Goal: Ask a question: Seek information or help from site administrators or community

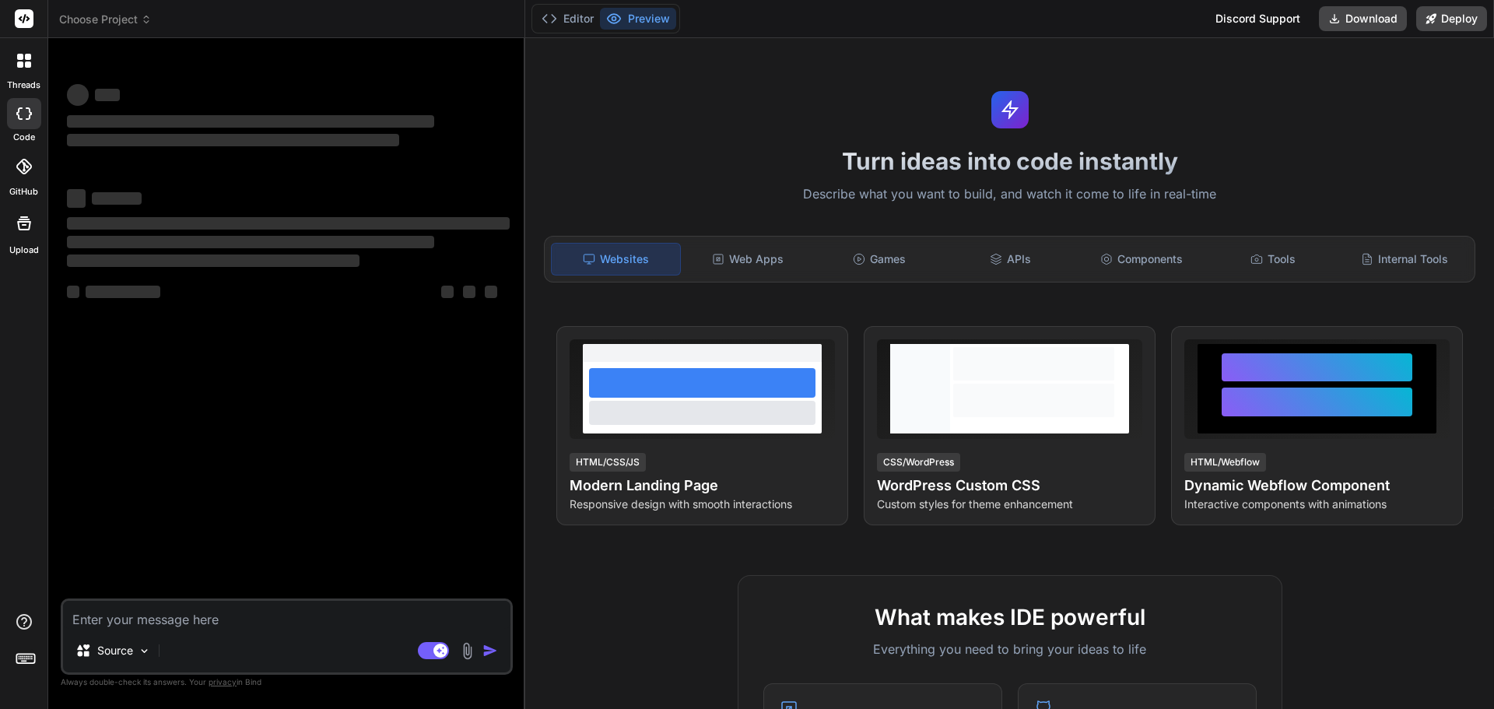
type textarea "x"
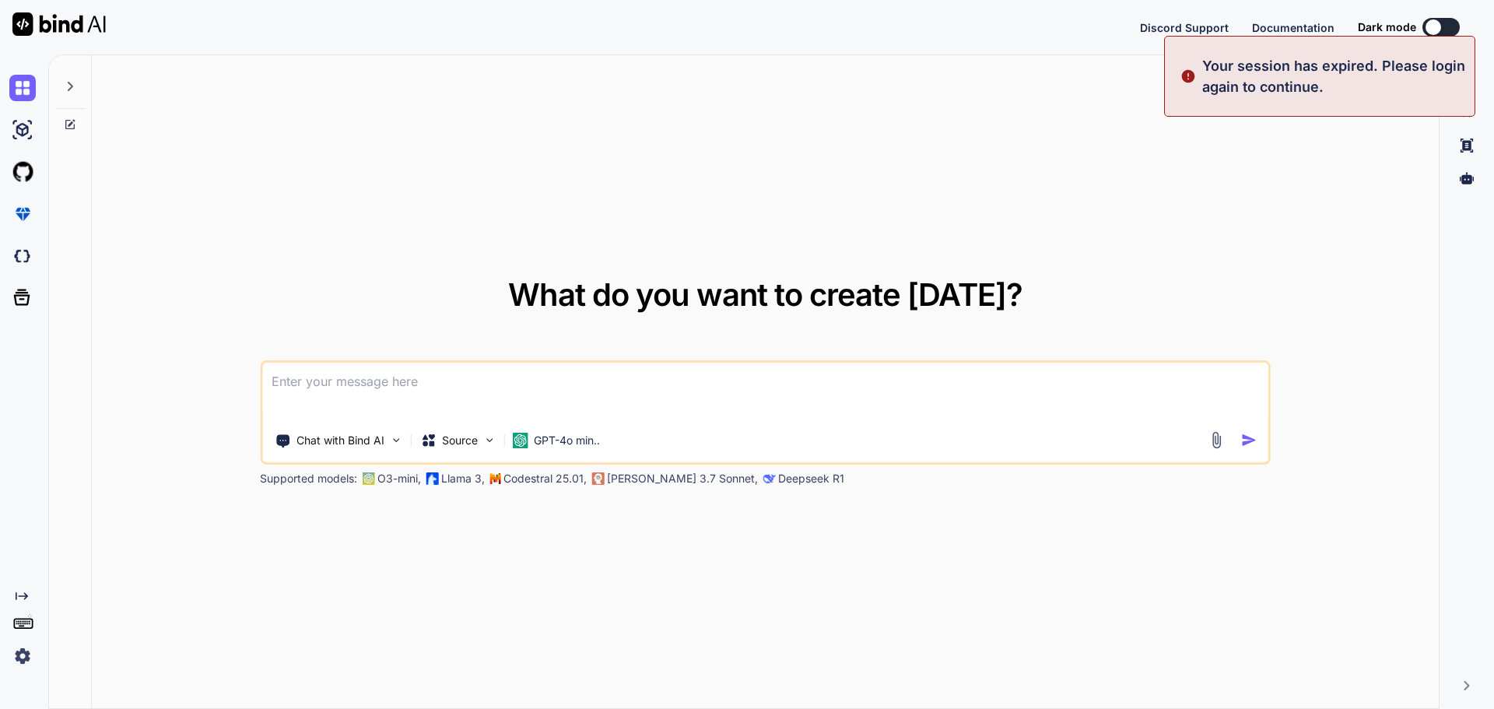
click at [342, 385] on textarea at bounding box center [765, 392] width 1006 height 58
click at [1300, 65] on p "Your session has expired. Please login again to continue." at bounding box center [1333, 76] width 263 height 42
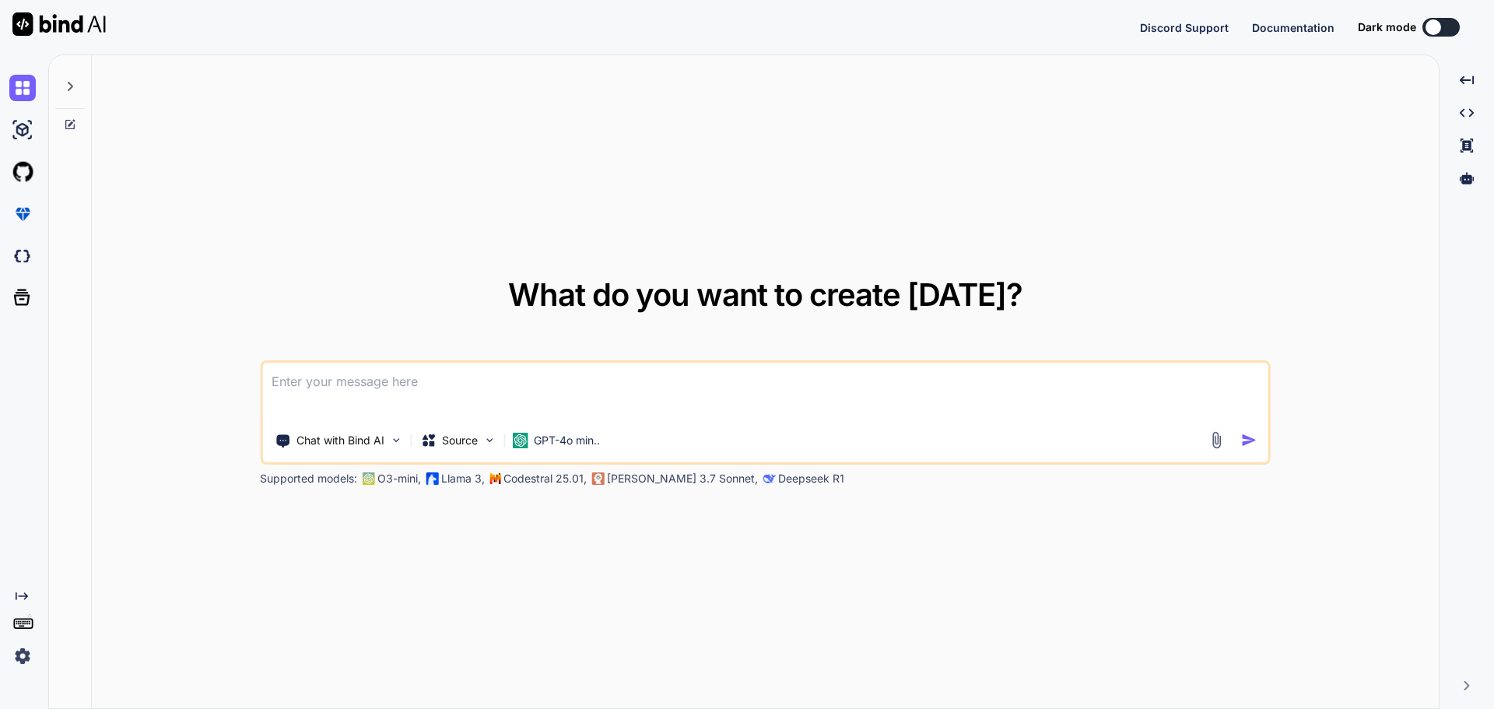
type textarea "x"
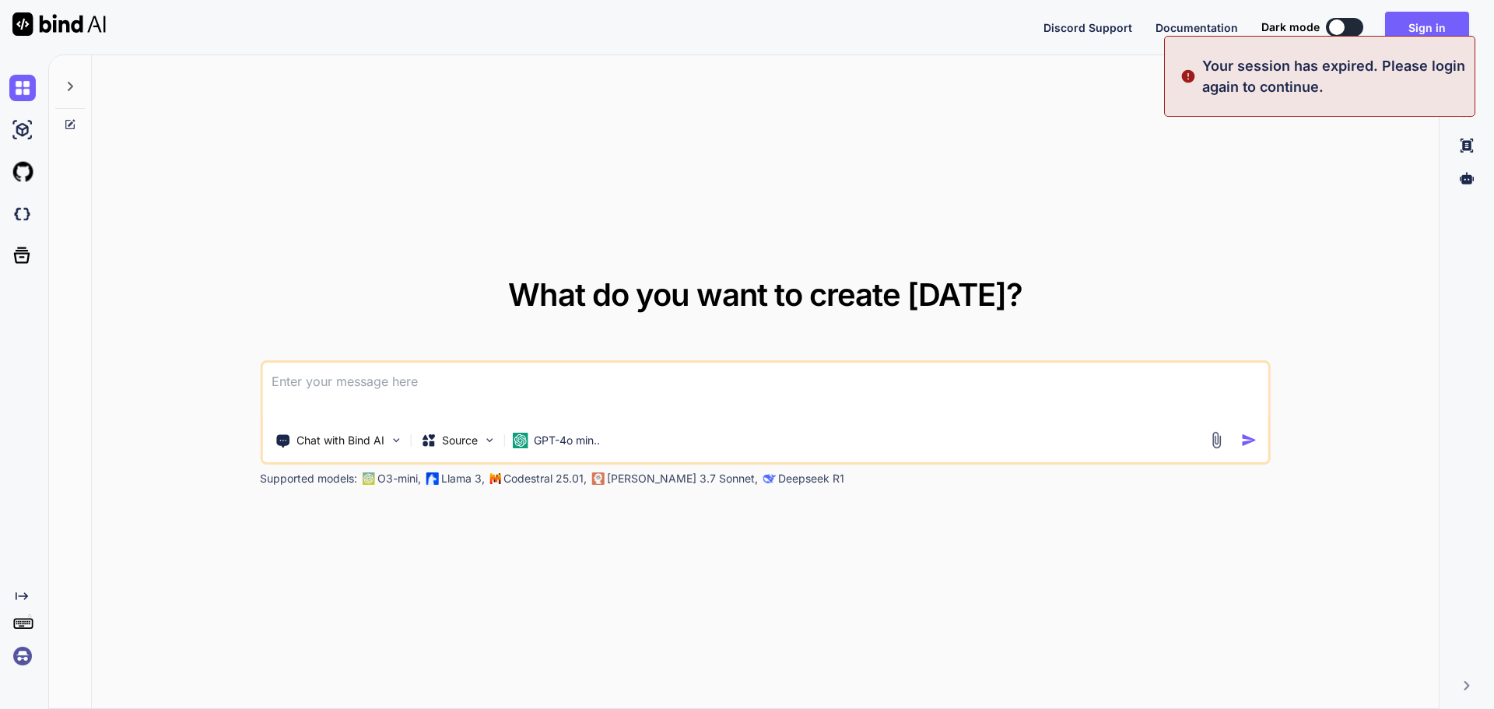
click at [1327, 82] on p "Your session has expired. Please login again to continue." at bounding box center [1333, 76] width 263 height 42
click at [1269, 186] on div "What do you want to create today? Chat with Bind AI Source GPT-4o min.. Support…" at bounding box center [765, 382] width 1347 height 654
click at [1429, 17] on button "Sign in" at bounding box center [1427, 27] width 84 height 31
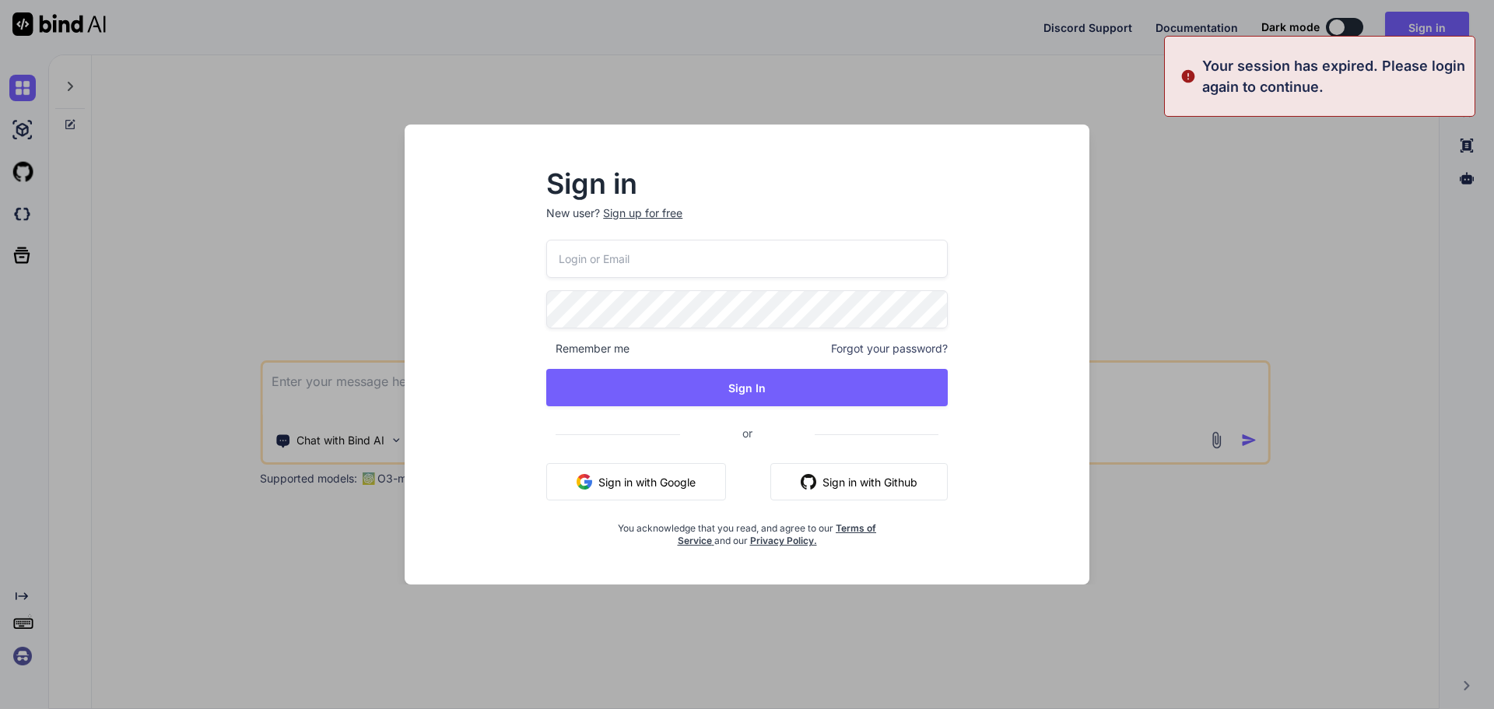
type input "shubham3@yopmail.com"
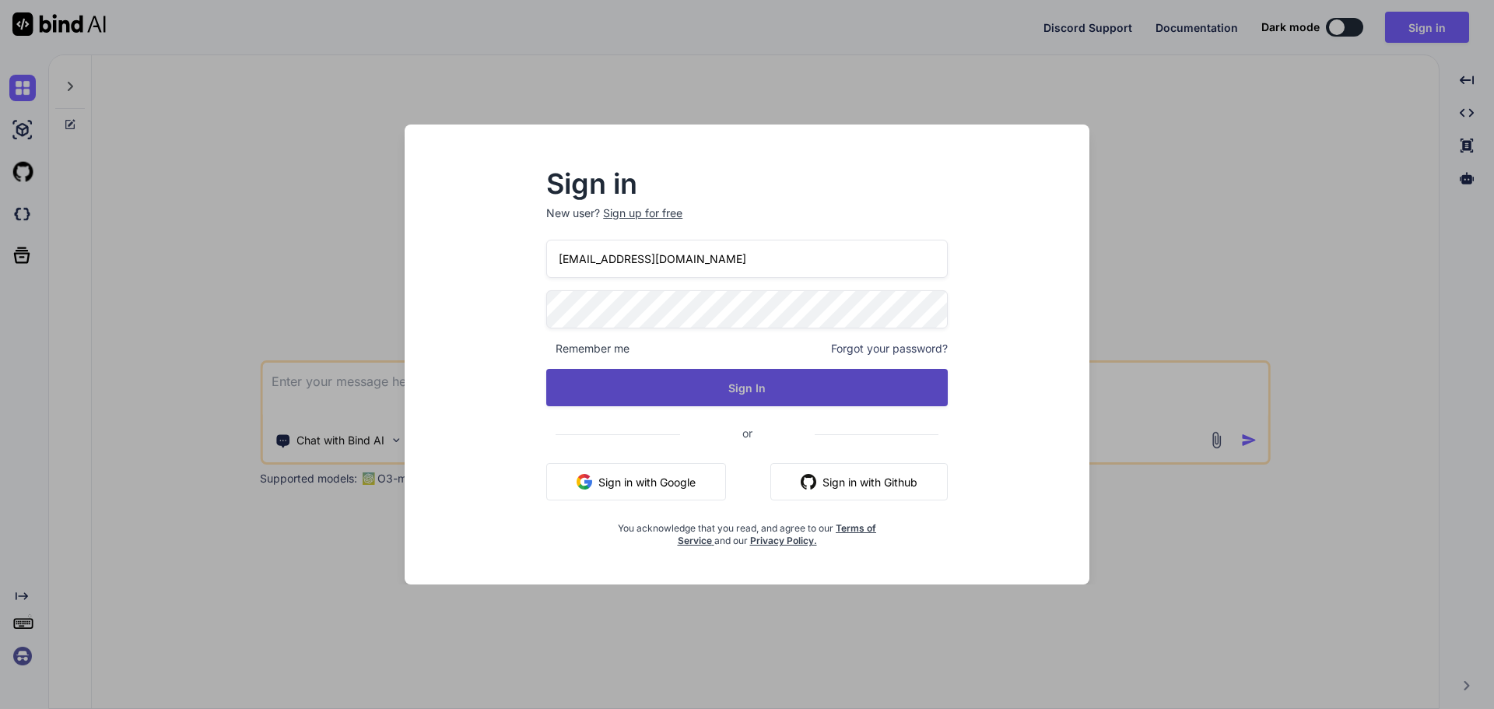
click at [767, 374] on button "Sign In" at bounding box center [746, 387] width 401 height 37
click at [759, 388] on button "Sign In" at bounding box center [746, 387] width 401 height 37
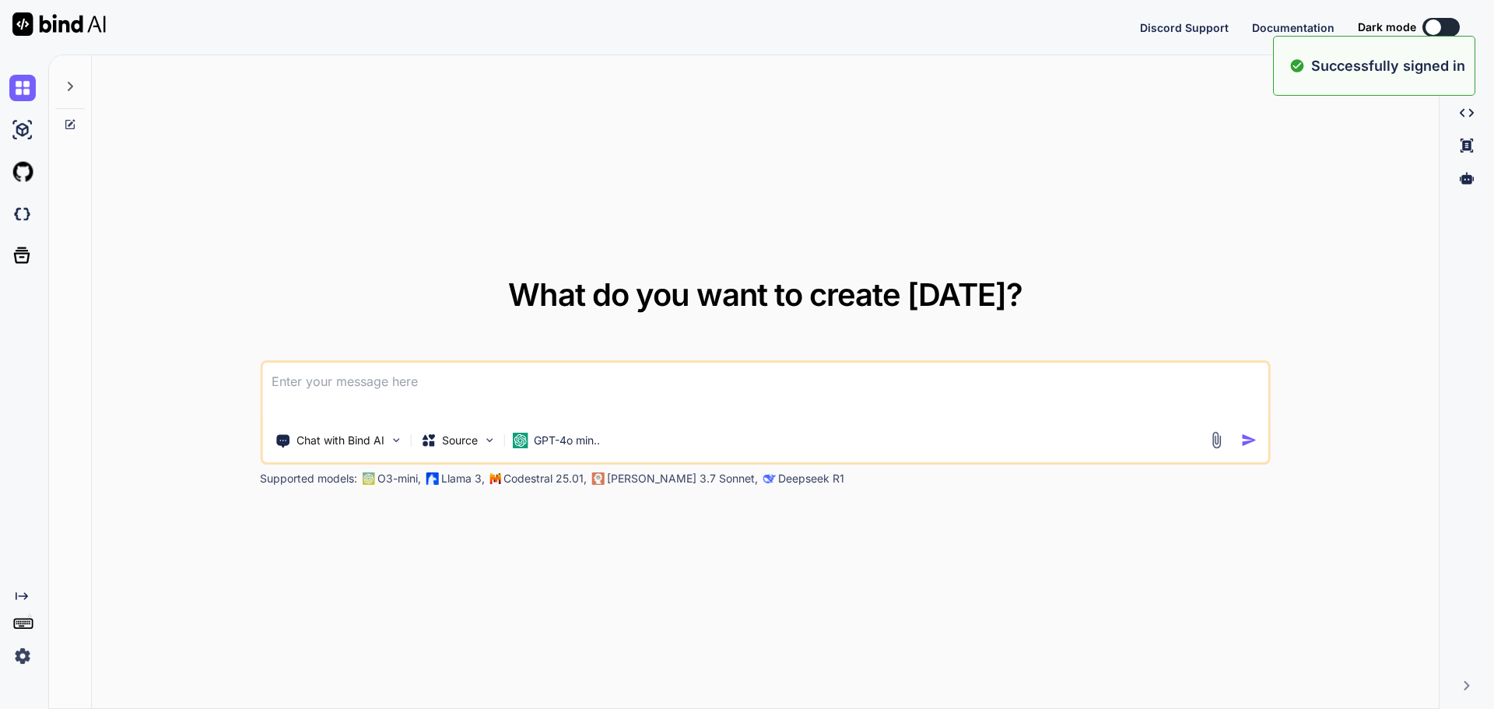
click at [438, 394] on textarea at bounding box center [765, 392] width 1006 height 58
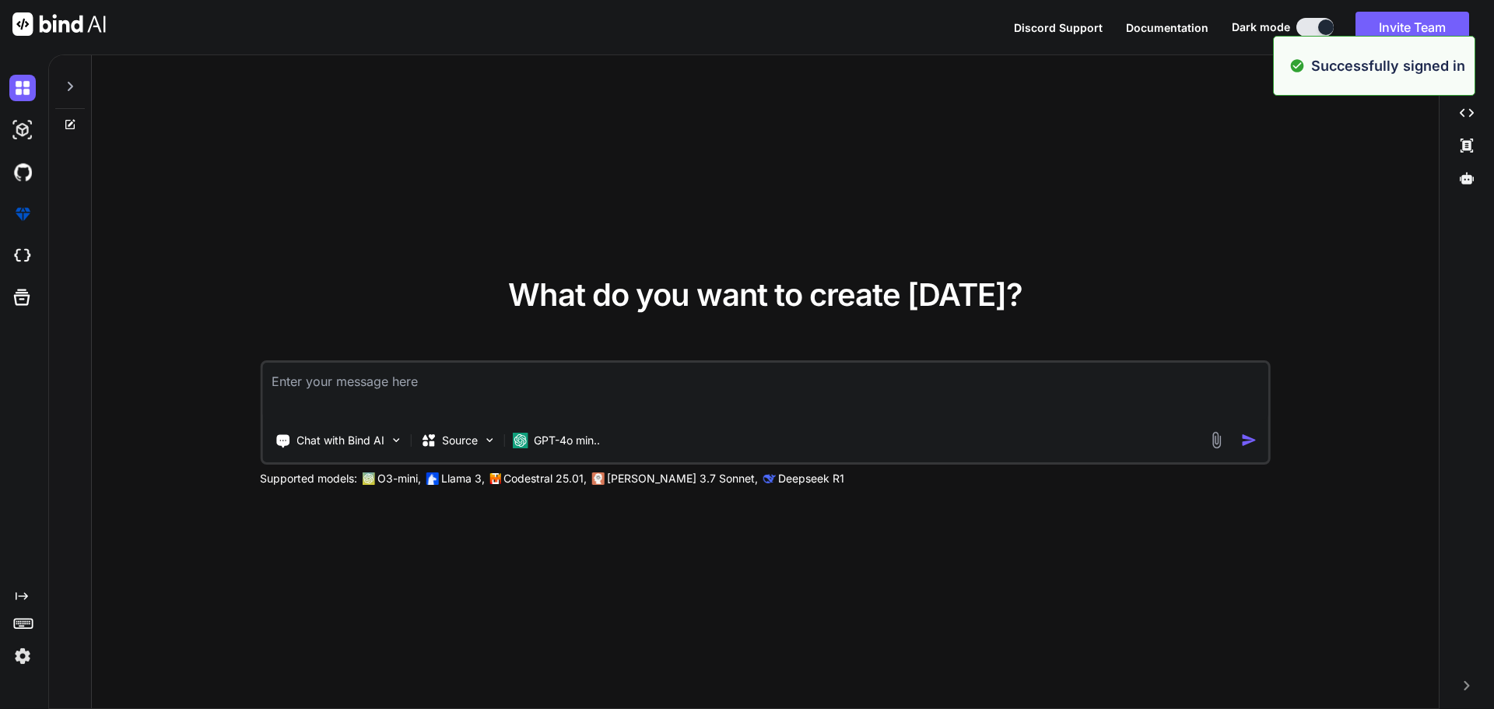
type textarea "x"
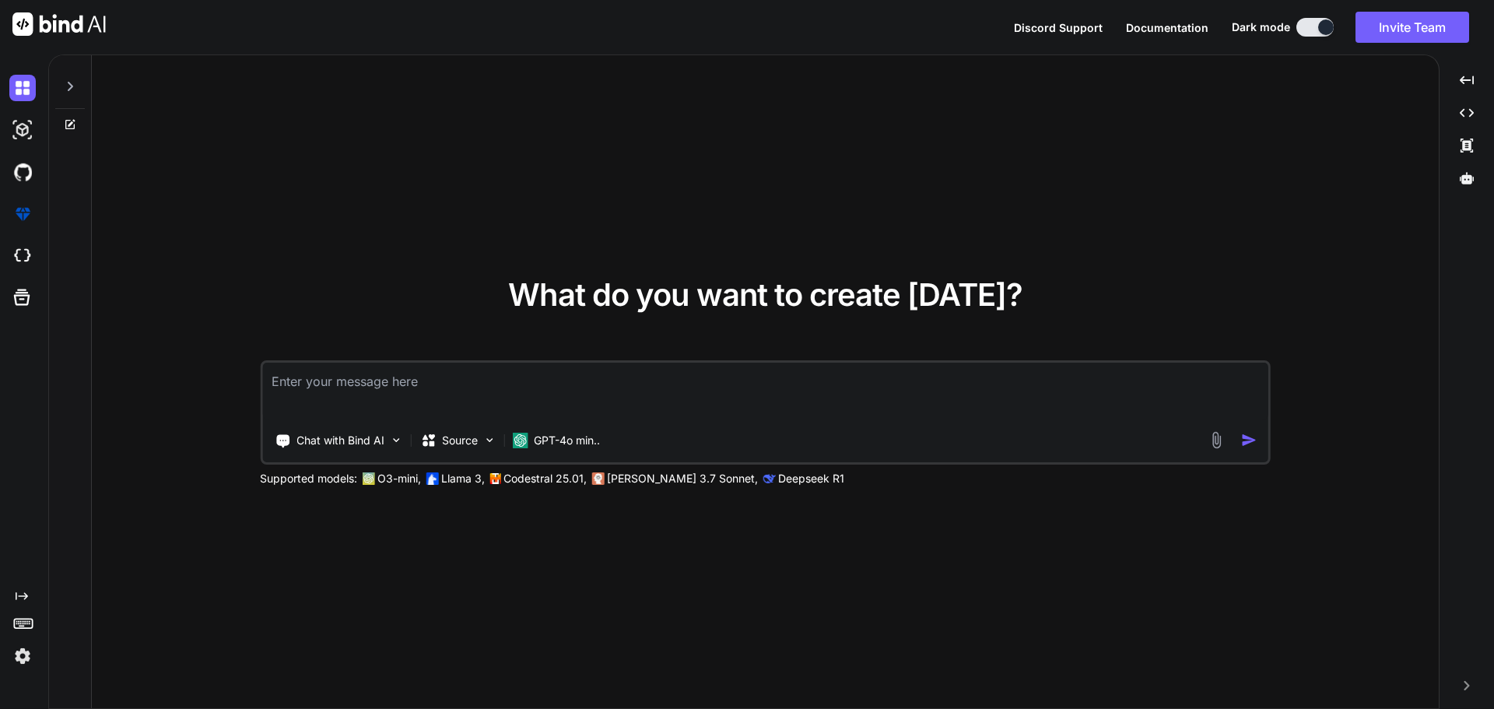
click at [293, 390] on textarea at bounding box center [765, 392] width 1006 height 58
click at [441, 396] on textarea at bounding box center [765, 392] width 1006 height 58
click at [307, 380] on textarea at bounding box center [765, 392] width 1006 height 58
type textarea "w"
type textarea "x"
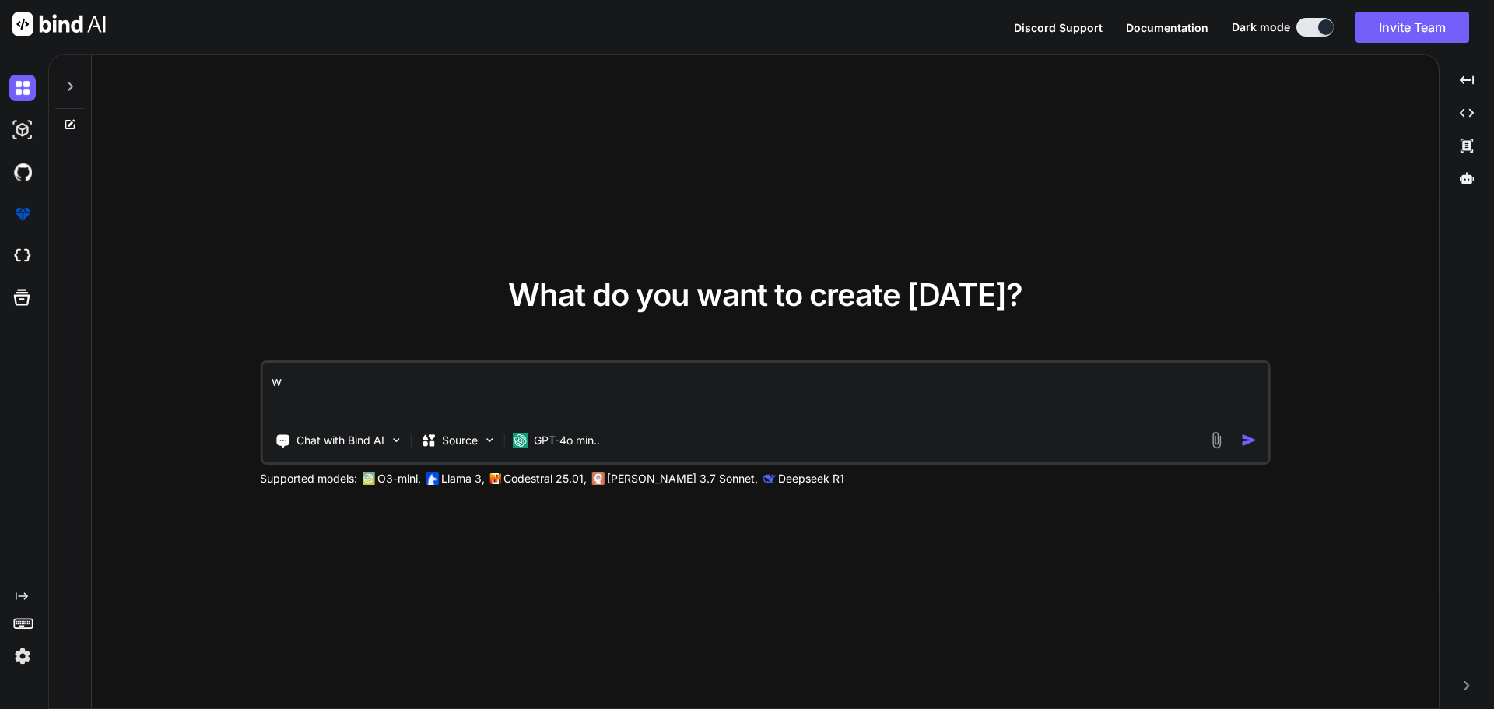
type textarea "wh"
type textarea "x"
type textarea "wha"
type textarea "x"
type textarea "what"
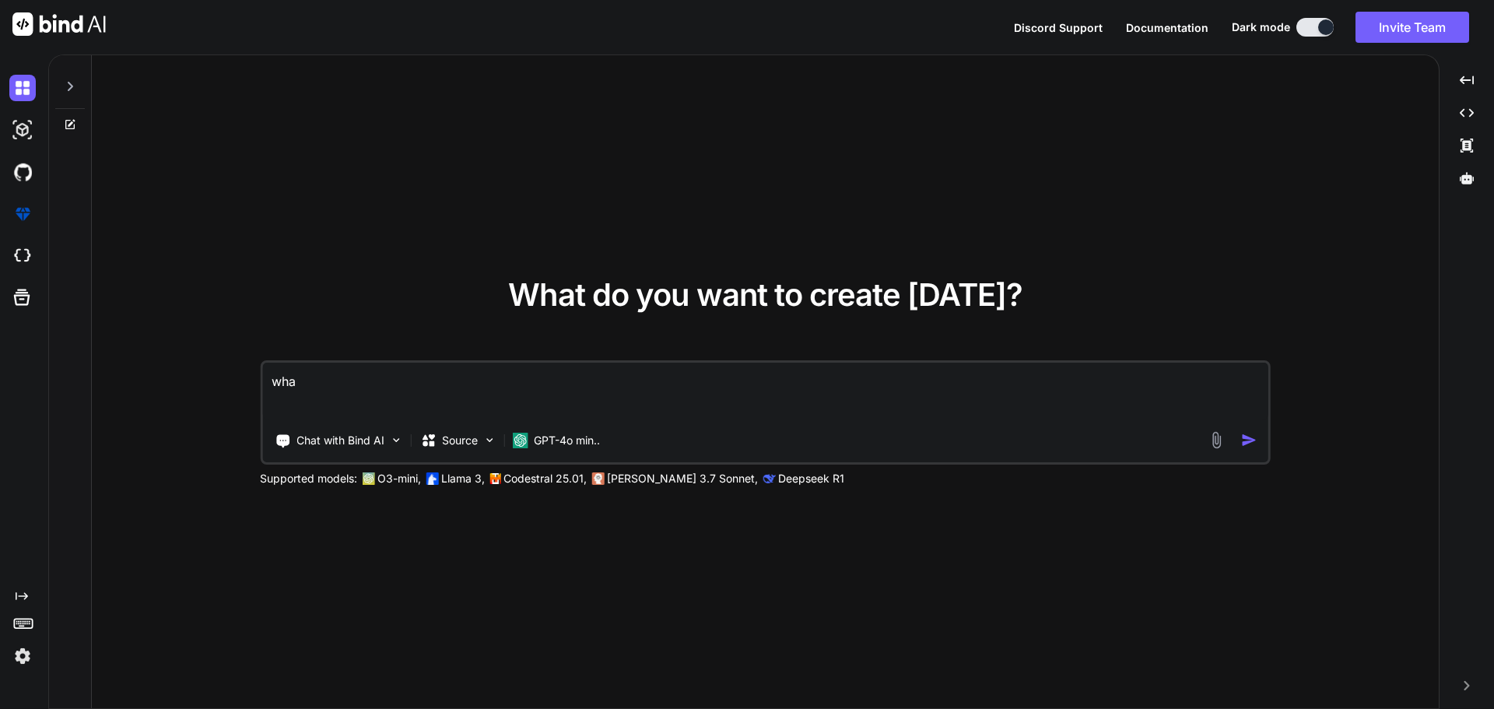
type textarea "x"
type textarea "wha"
type textarea "x"
type textarea "wh"
type textarea "x"
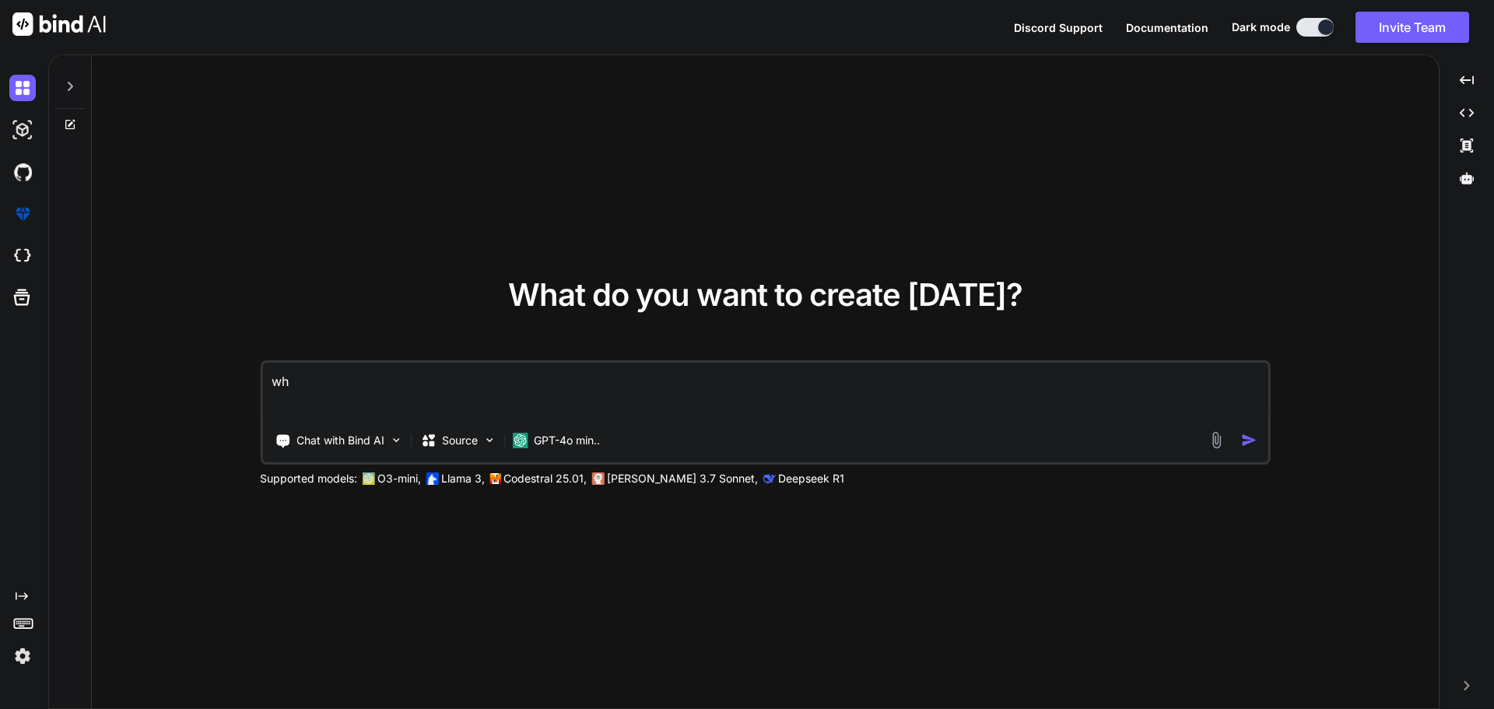
type textarea "w"
type textarea "x"
type textarea "W"
type textarea "x"
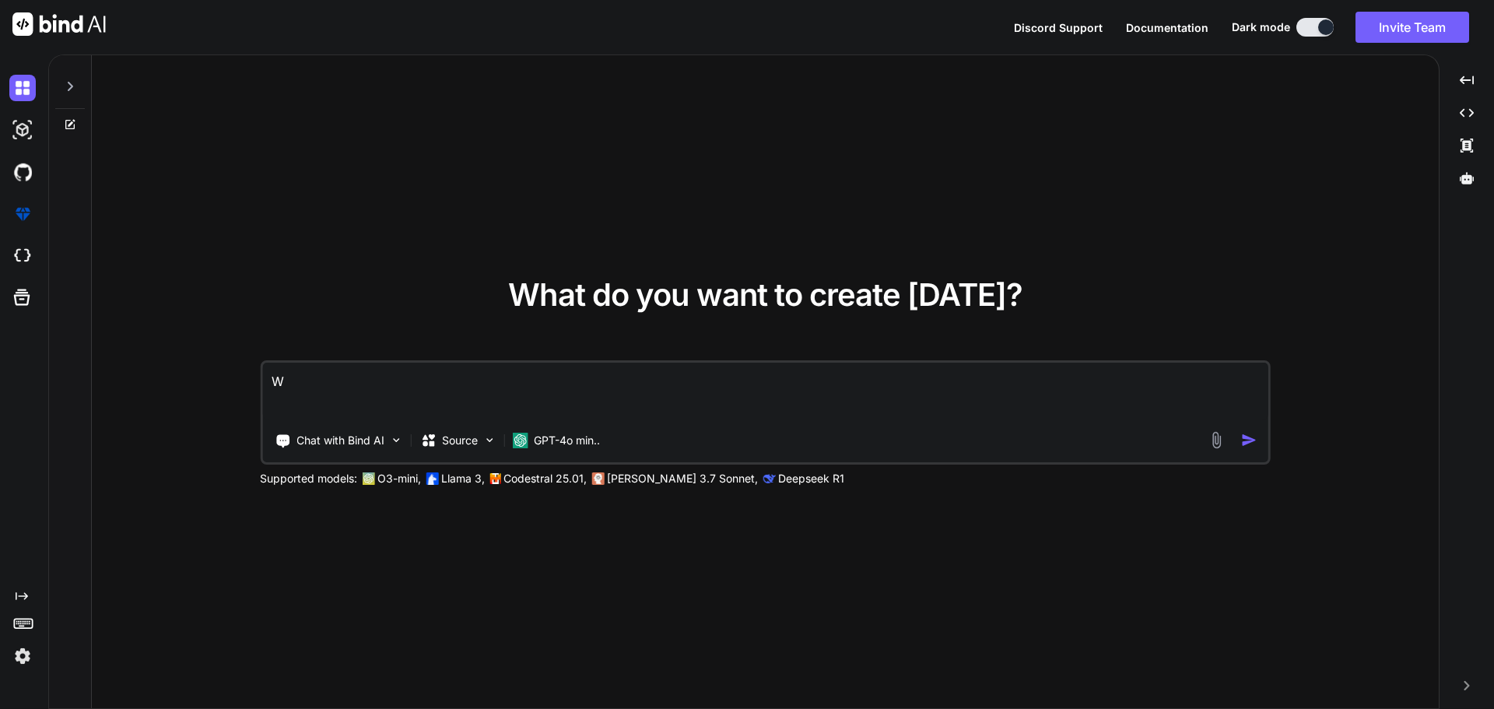
type textarea "Wh"
type textarea "x"
type textarea "Wha"
type textarea "x"
type textarea "What"
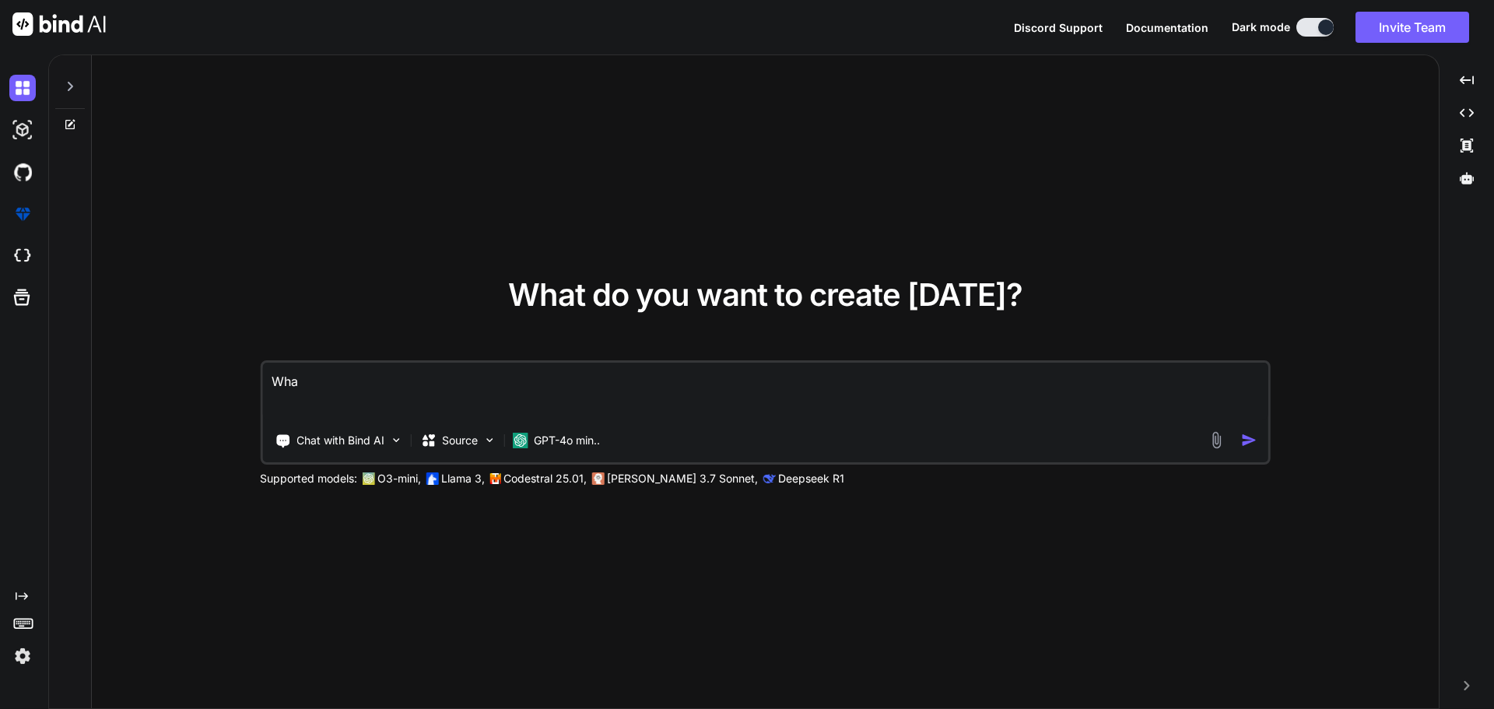
type textarea "x"
type textarea "Wha"
type textarea "x"
type textarea "Wh"
type textarea "x"
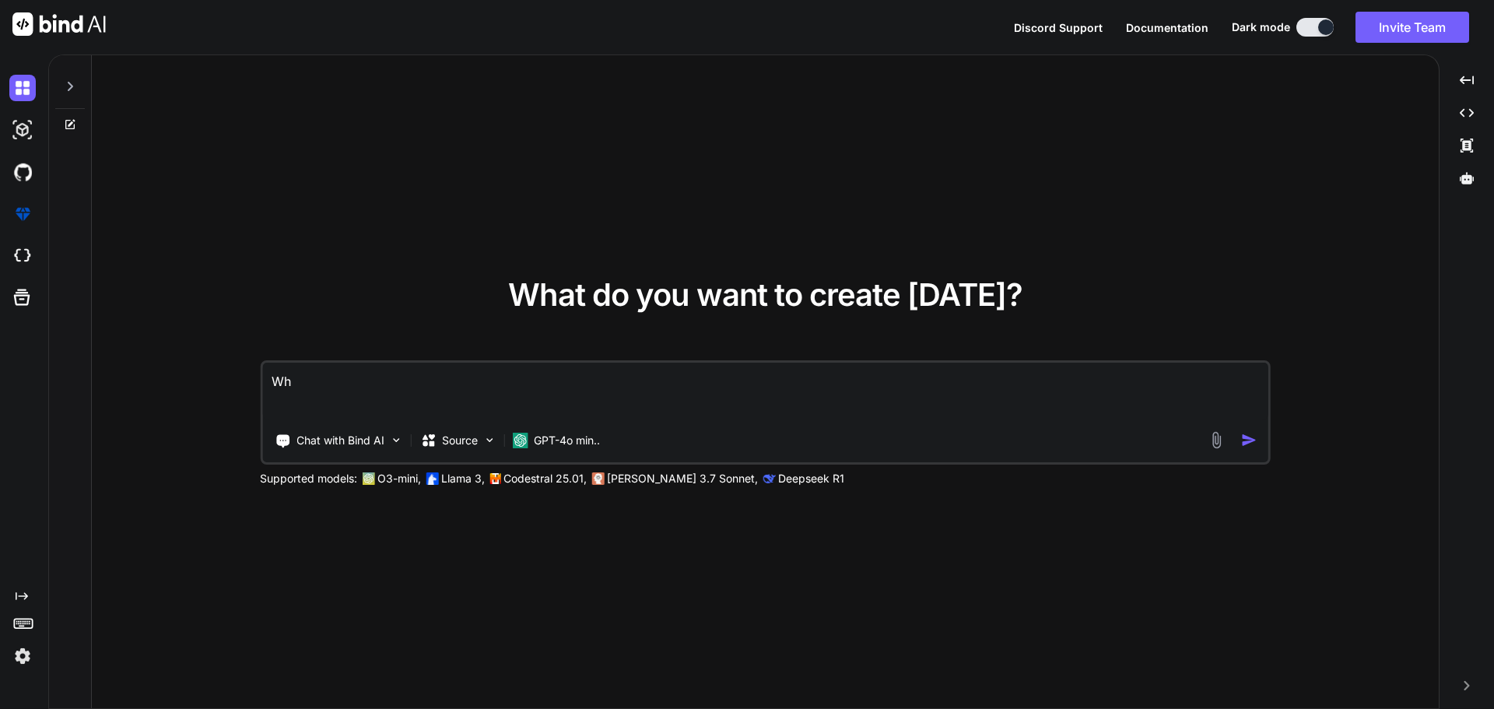
type textarea "W"
type textarea "x"
type textarea "w"
type textarea "x"
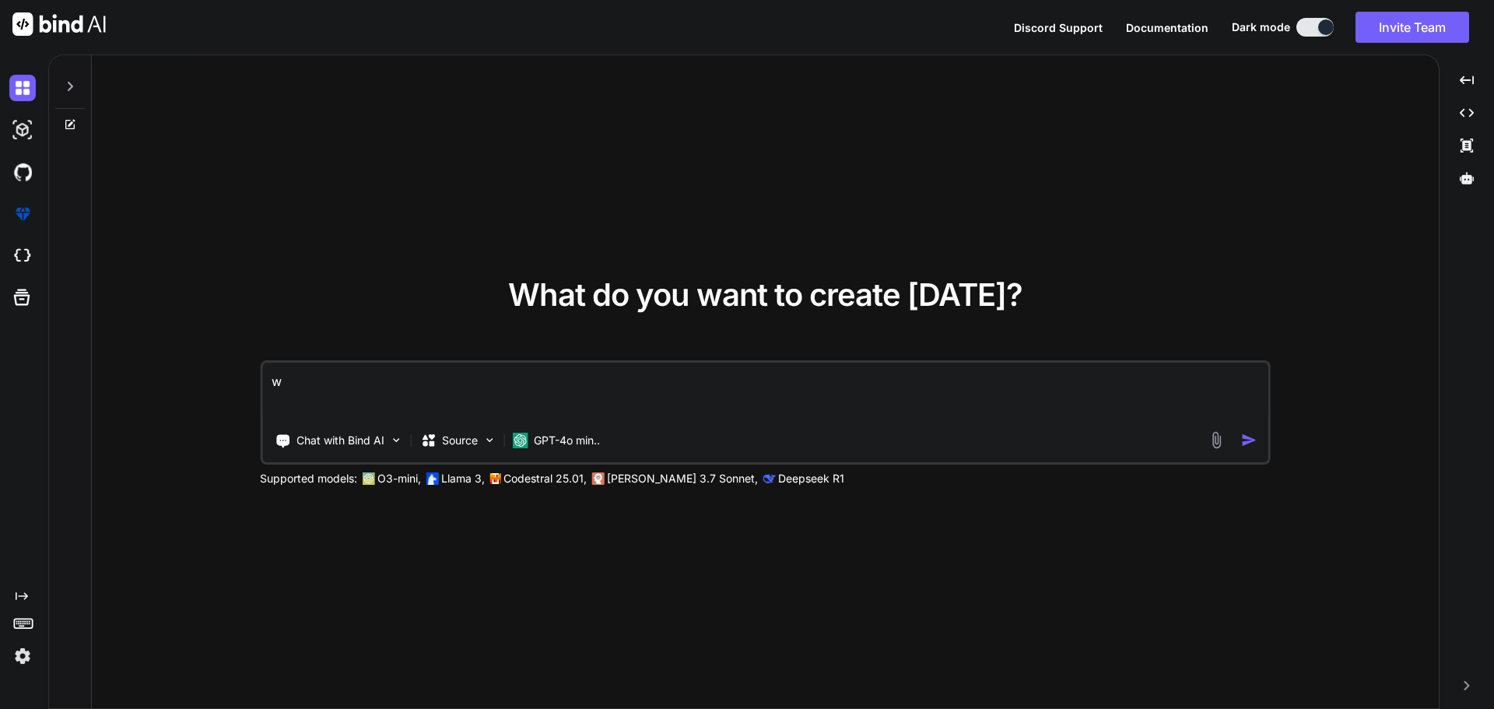
type textarea "wh"
type textarea "x"
type textarea "wha"
type textarea "x"
type textarea "what"
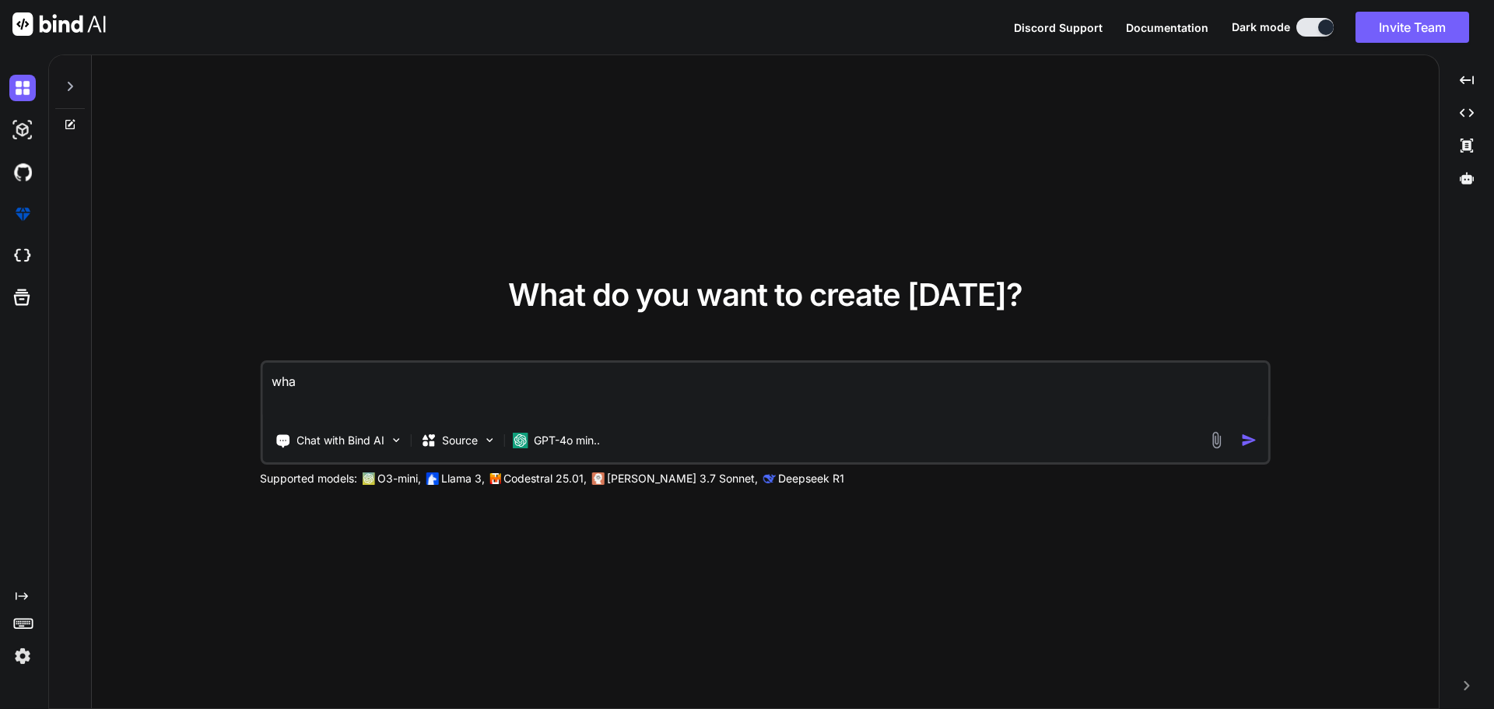
type textarea "x"
type textarea "what"
type textarea "x"
type textarea "what i"
type textarea "x"
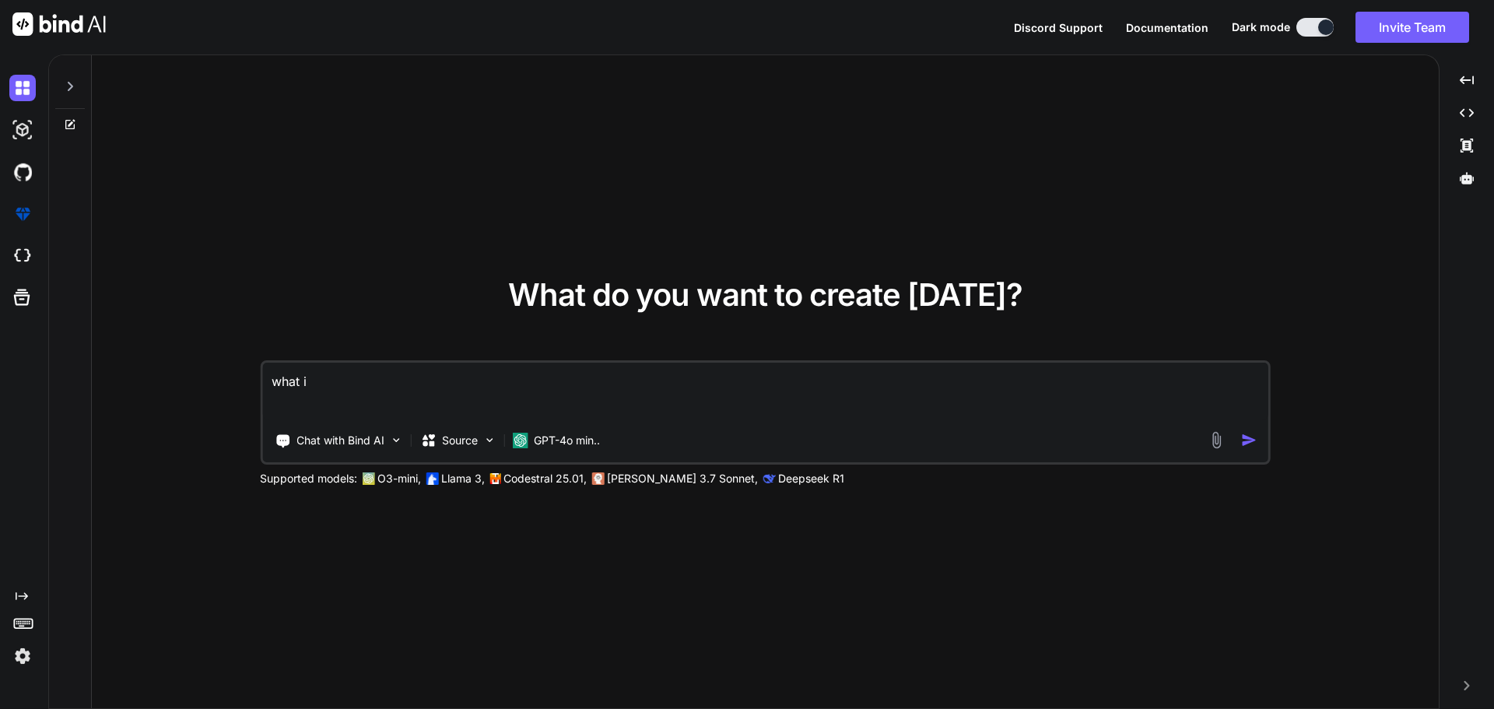
type textarea "what is"
type textarea "x"
type textarea "what is"
type textarea "x"
type textarea "what is i"
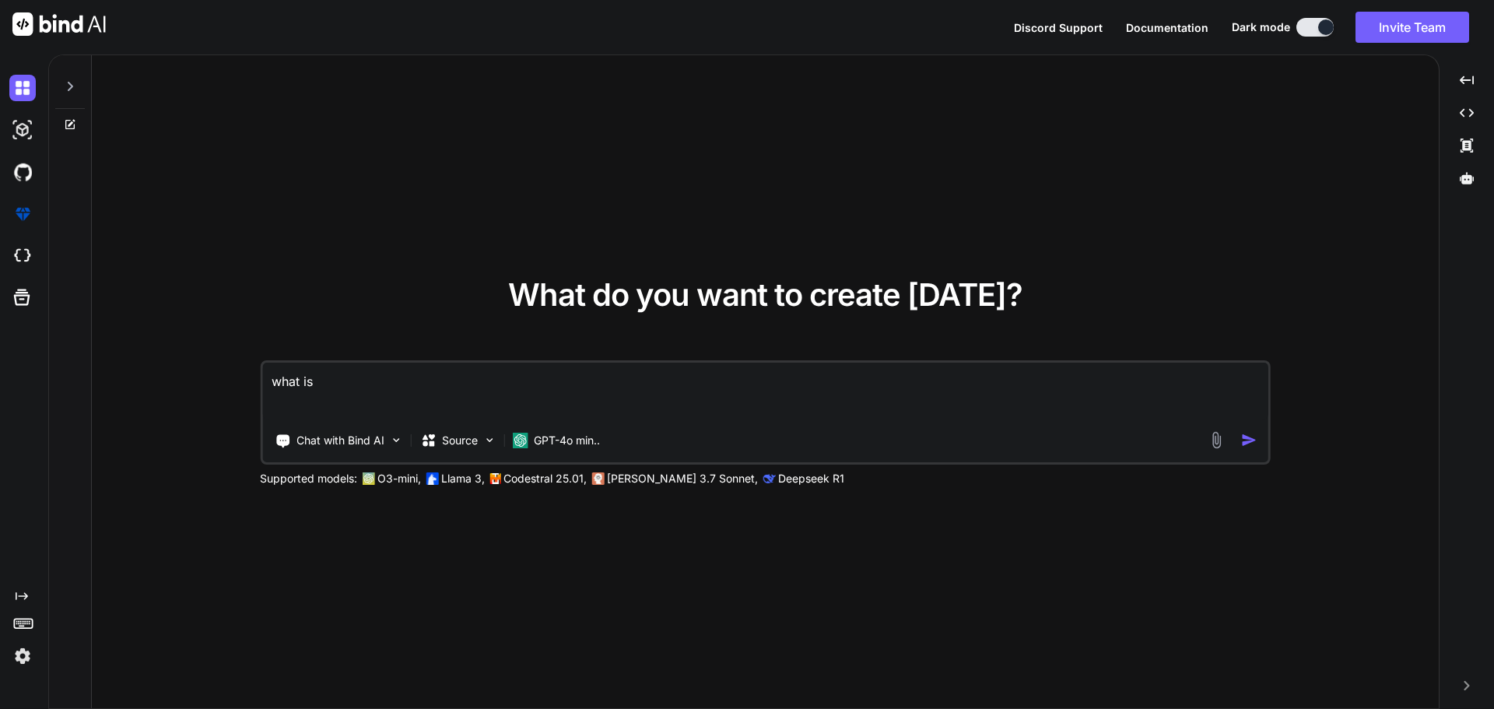
type textarea "x"
type textarea "what is it"
type textarea "x"
type textarea "what is ite"
type textarea "x"
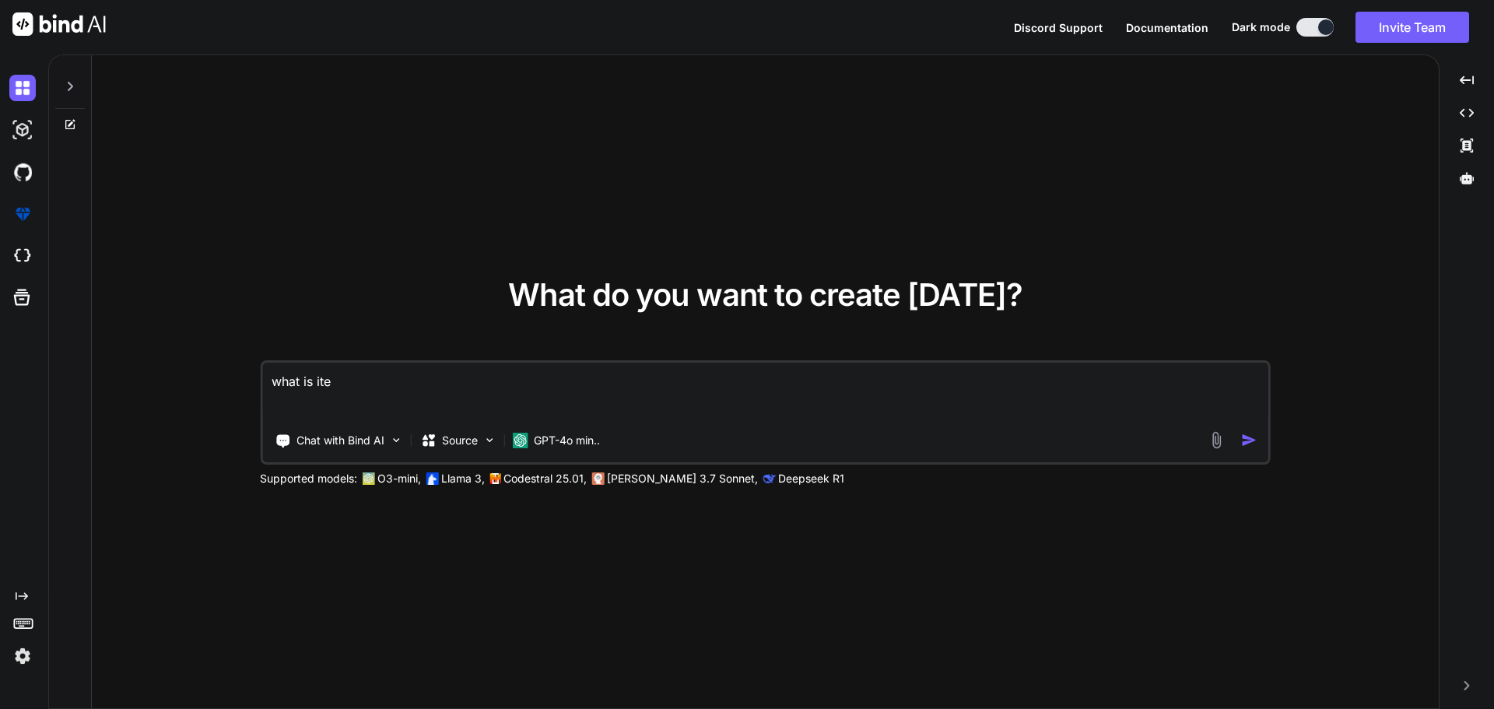
type textarea "what is item"
type textarea "x"
type textarea "what is item"
type textarea "x"
type textarea "what is item d"
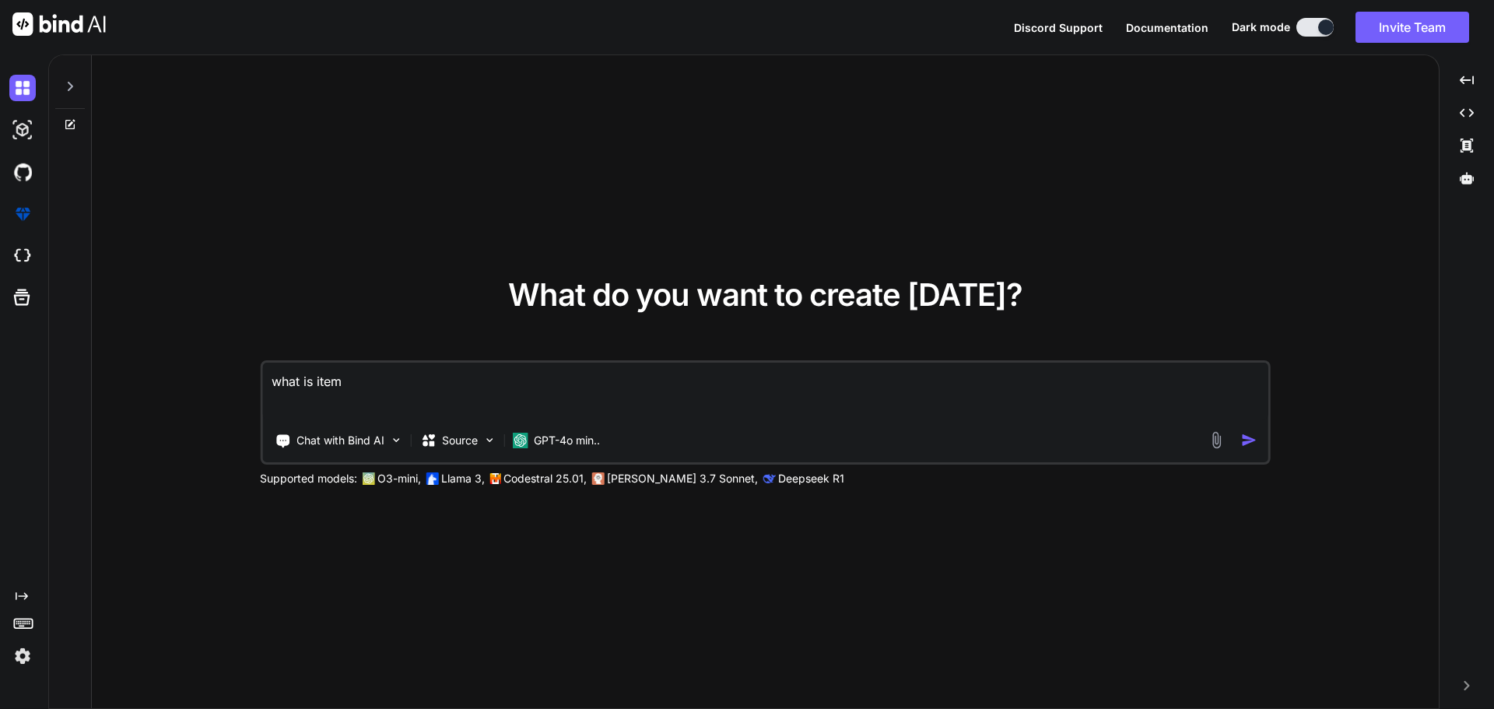
type textarea "x"
type textarea "what is item de"
type textarea "x"
type textarea "what is item des"
type textarea "x"
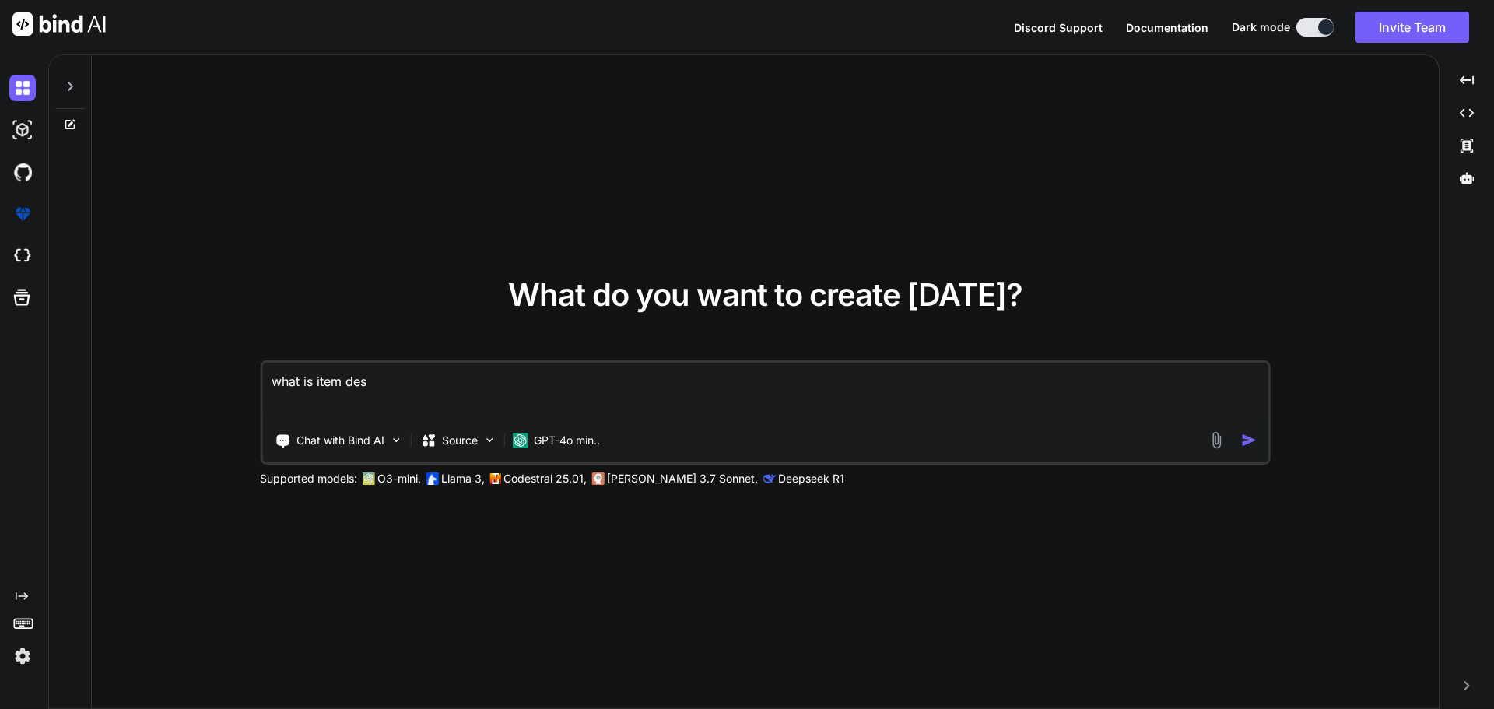
type textarea "what is item desc"
type textarea "x"
type textarea "what is item descr"
type textarea "x"
type textarea "what is item descri"
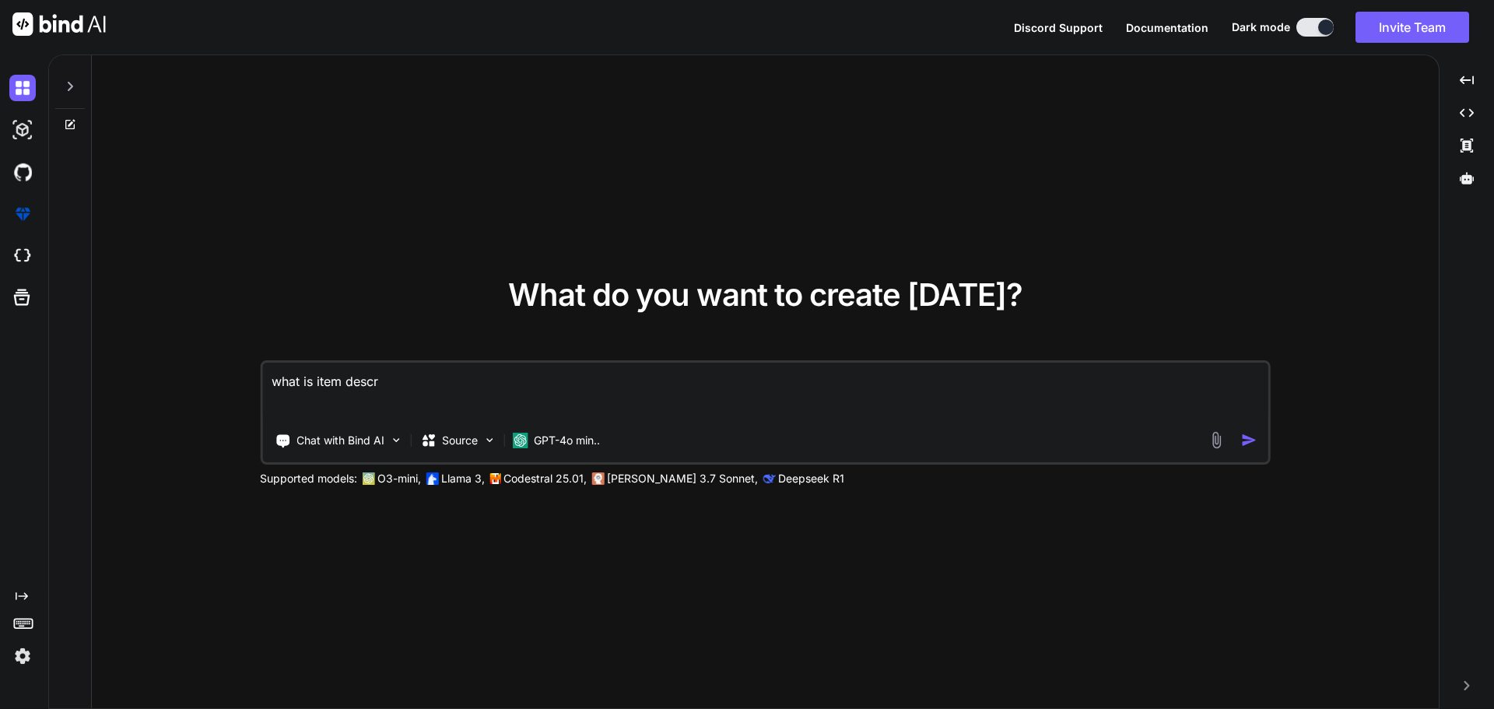
type textarea "x"
type textarea "what is item descrip"
type textarea "x"
type textarea "what is item descript"
type textarea "x"
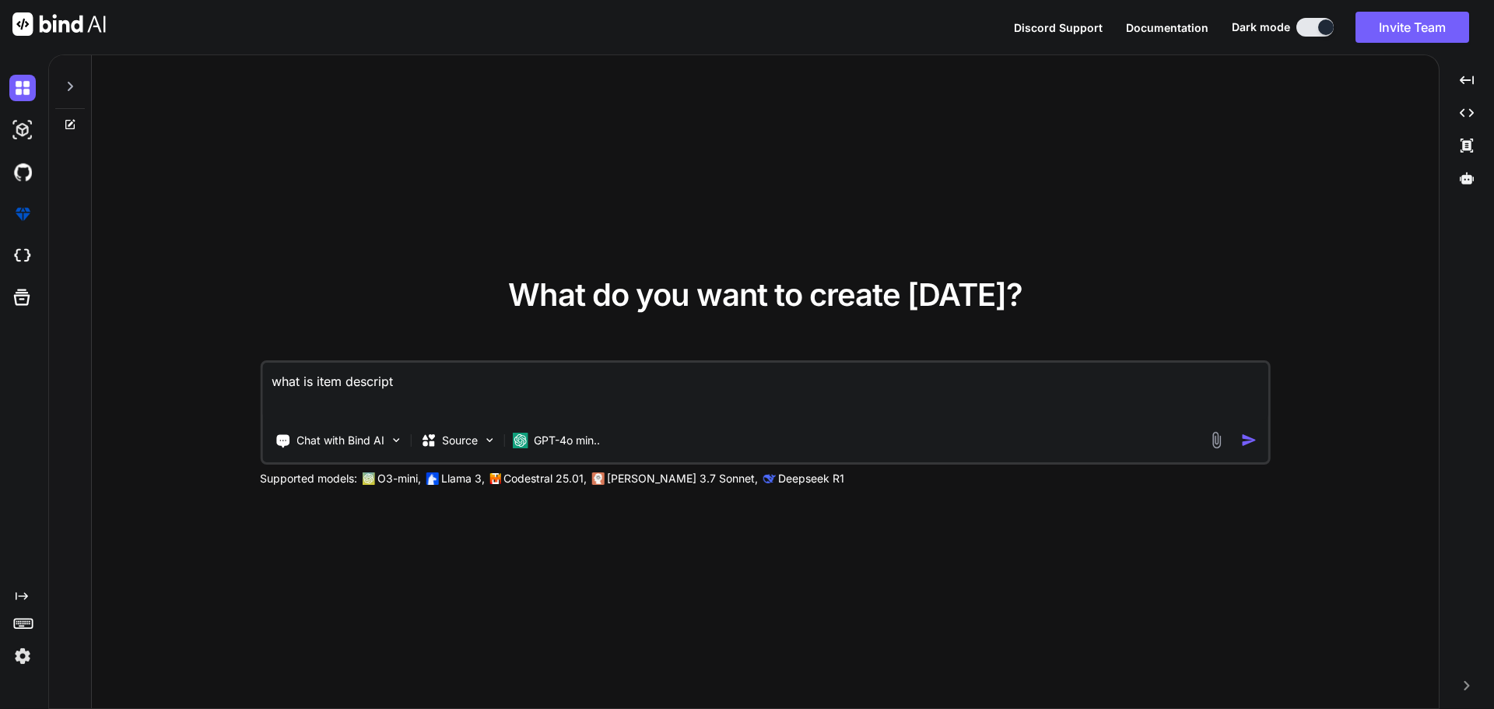
type textarea "what is item descripti"
type textarea "x"
type textarea "what is item descriptio"
type textarea "x"
type textarea "what is item description"
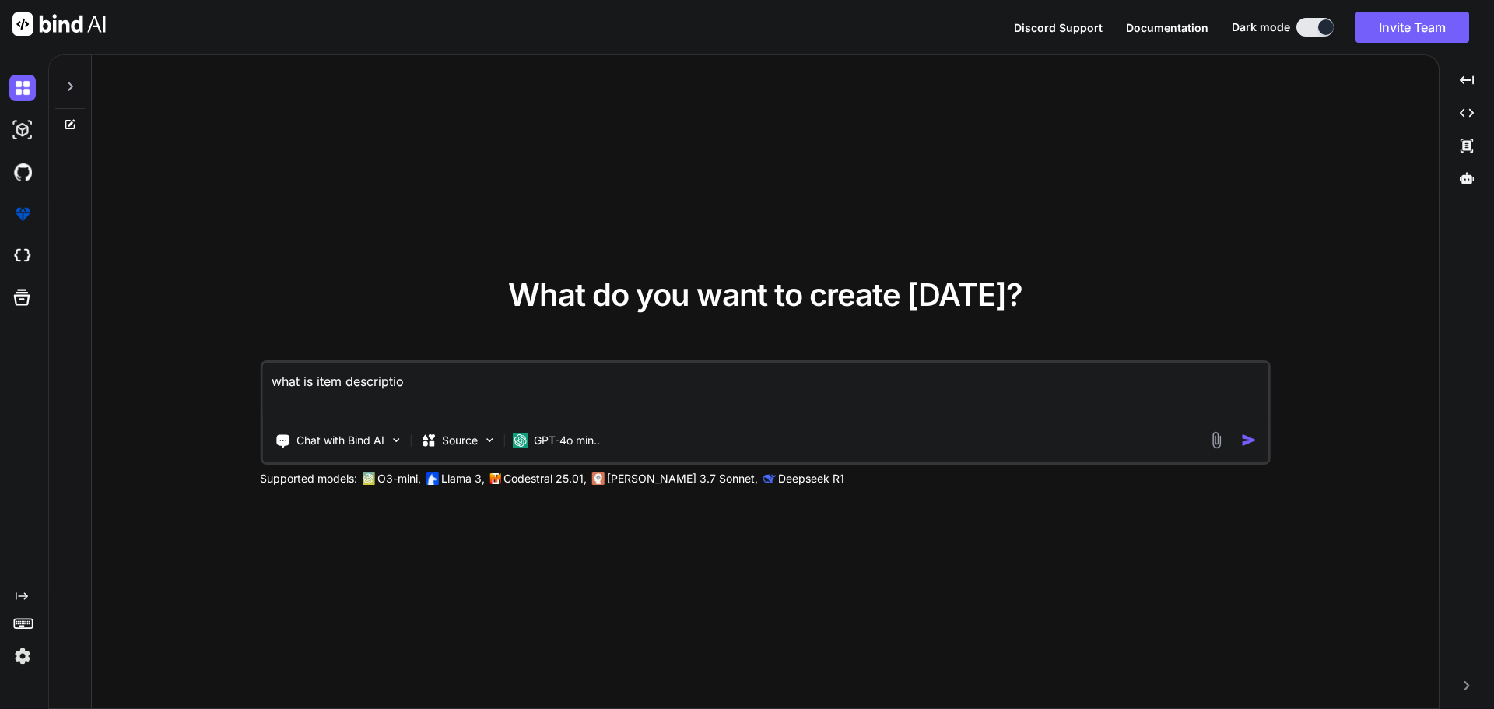
type textarea "x"
type textarea "what is item description"
type textarea "x"
type textarea "what is item description f"
type textarea "x"
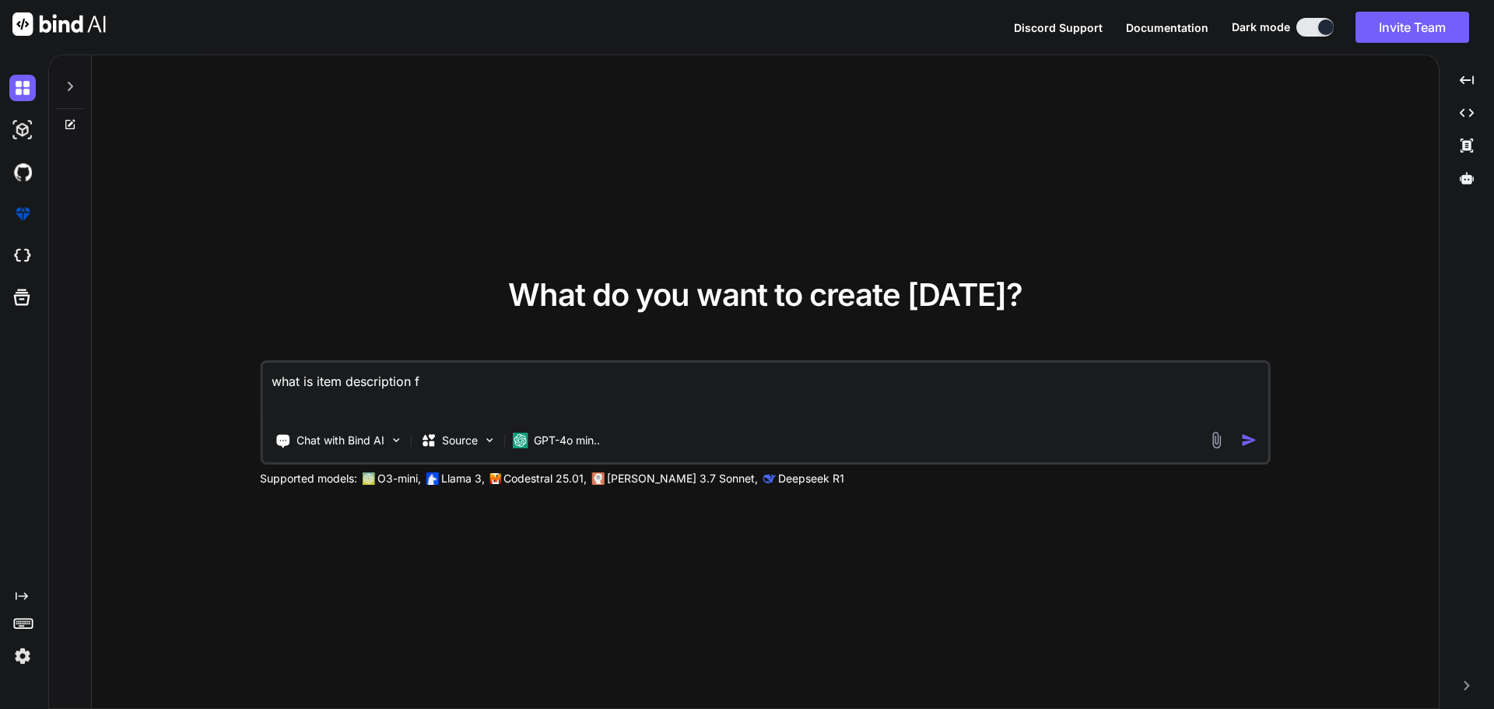
type textarea "what is item description fo"
type textarea "x"
type textarea "what is item description for"
type textarea "x"
type textarea "what is item description for"
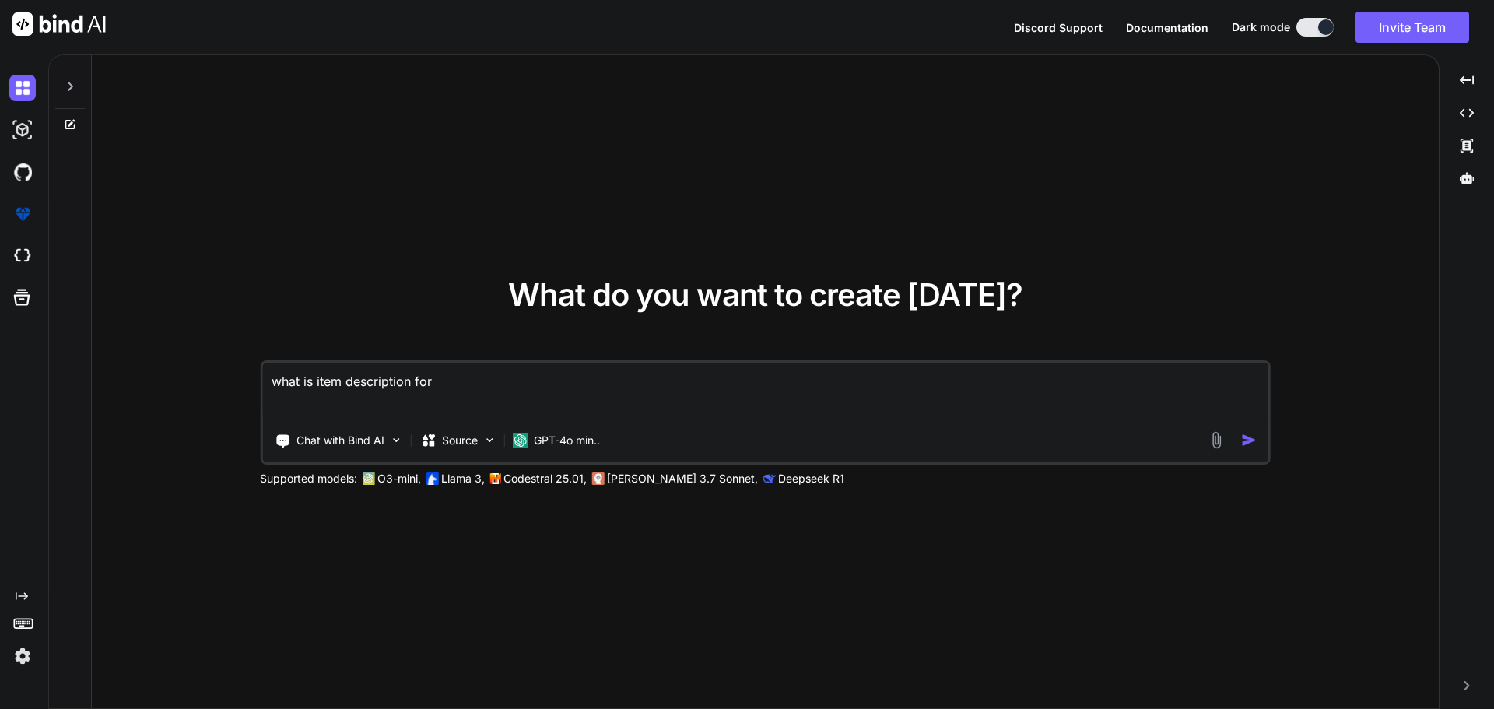
type textarea "x"
type textarea "what is item description for c"
type textarea "x"
type textarea "what is item description for ch"
type textarea "x"
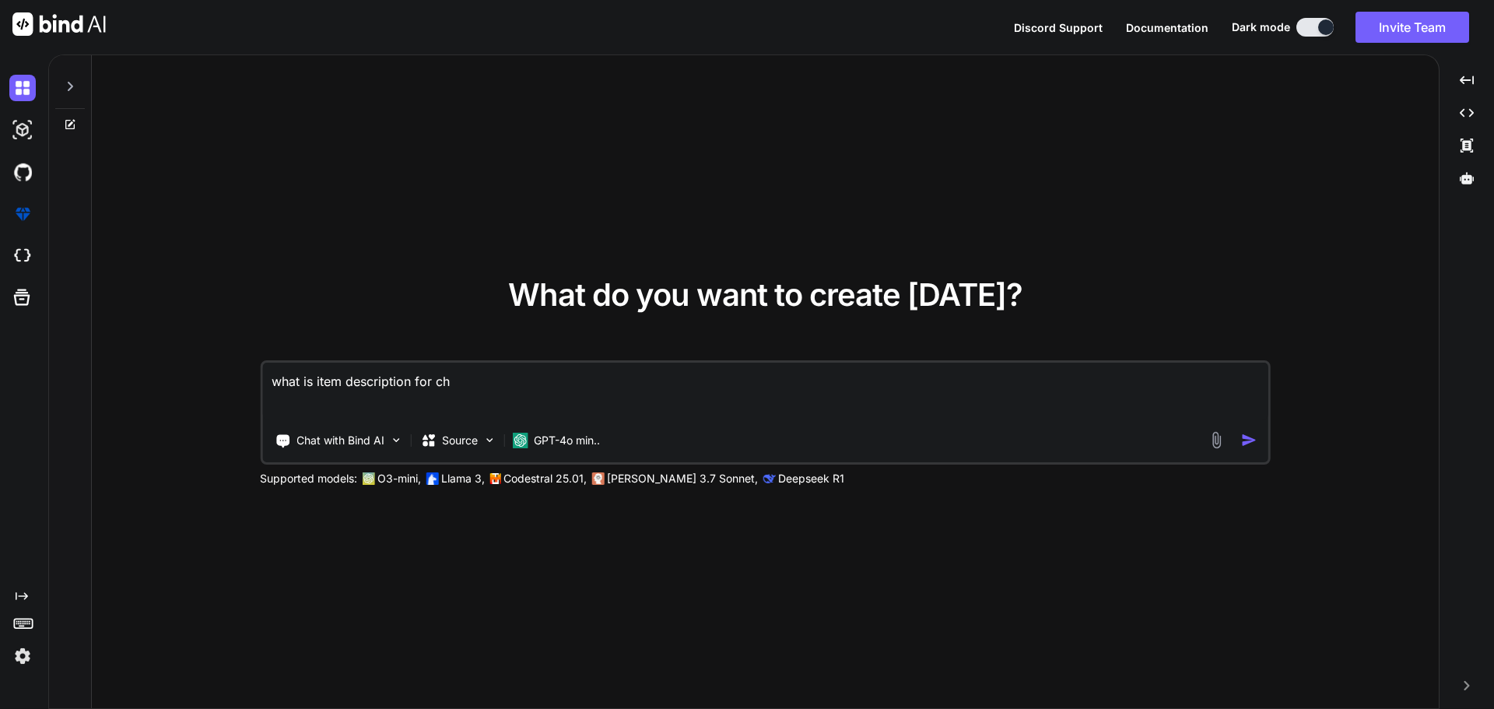
type textarea "what is item description for chi"
type textarea "x"
type textarea "what is item description for chic"
type textarea "x"
type textarea "what is item description for chick"
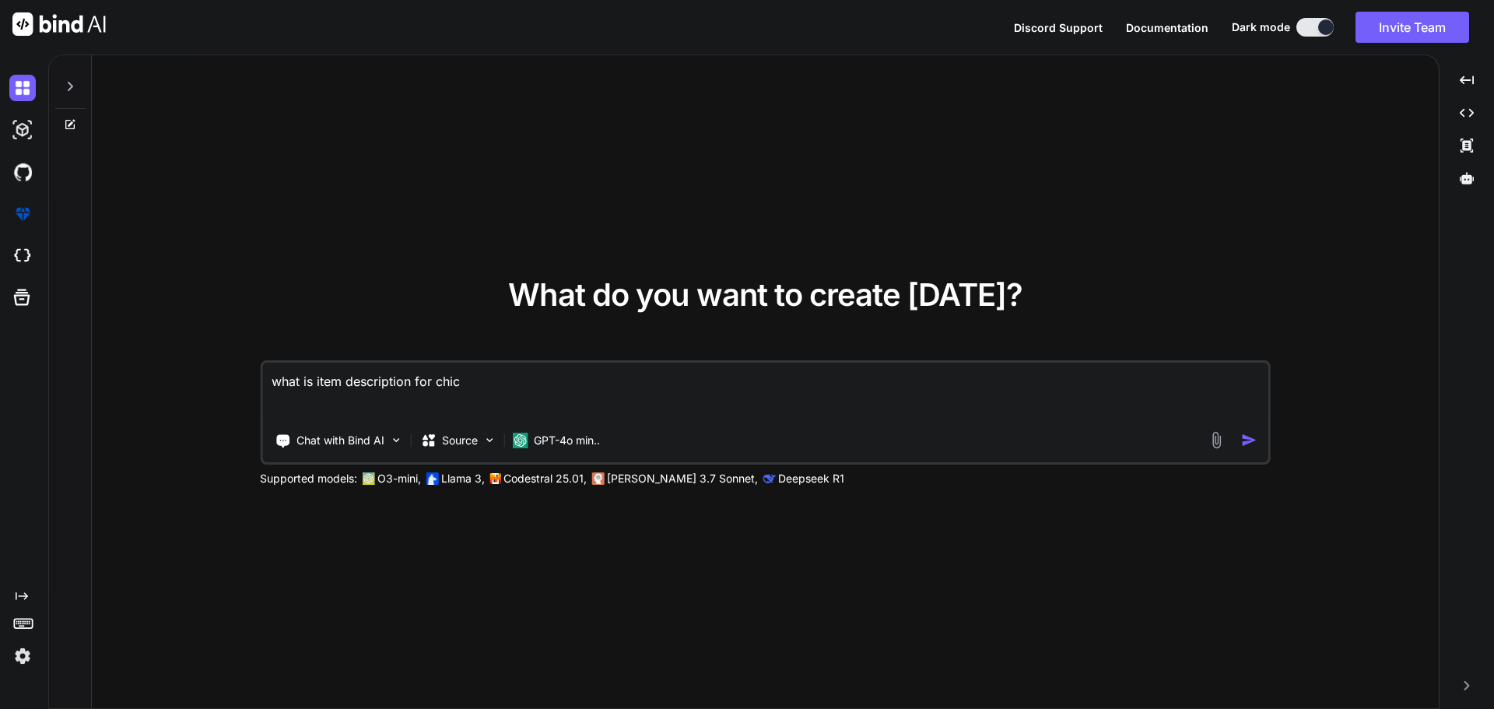
type textarea "x"
type textarea "what is item description for chicko"
type textarea "x"
type textarea "what is item description for chickoo"
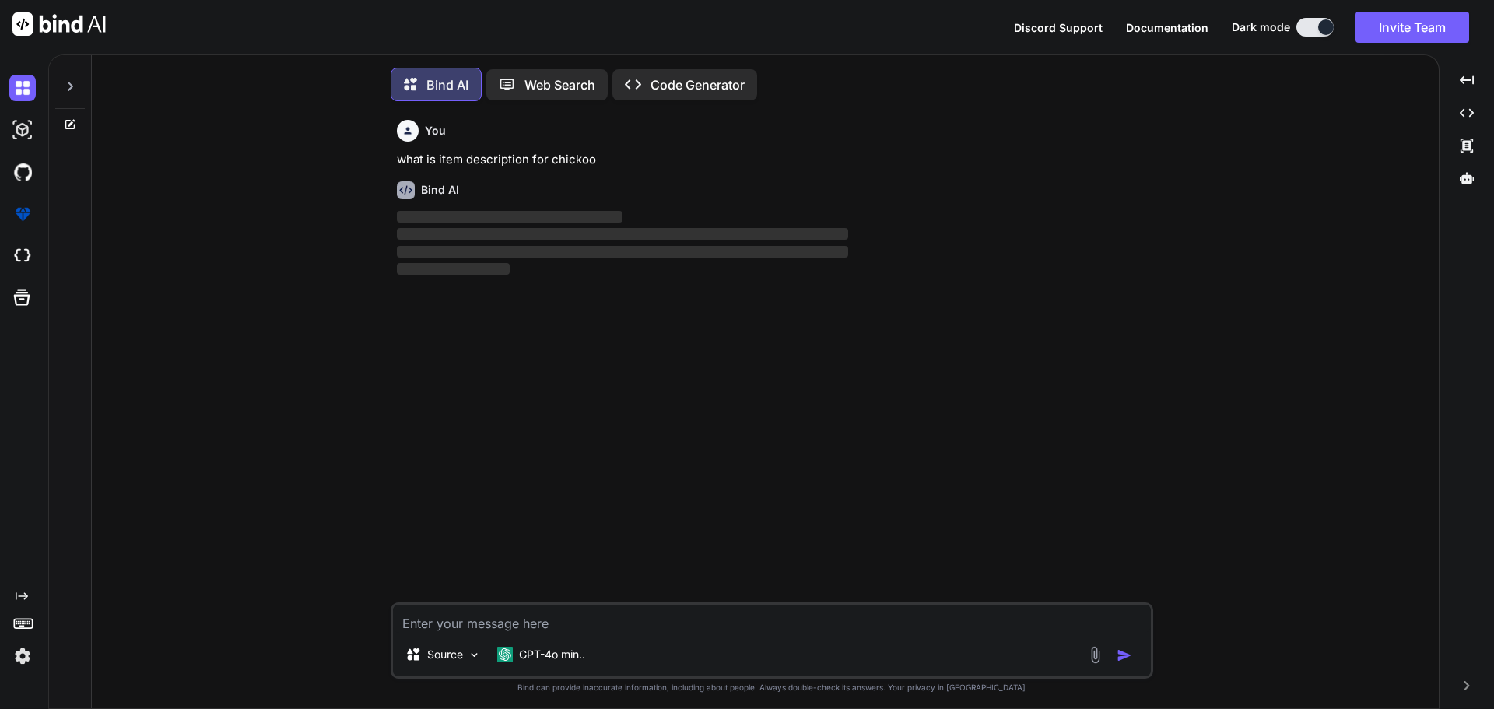
scroll to position [8, 0]
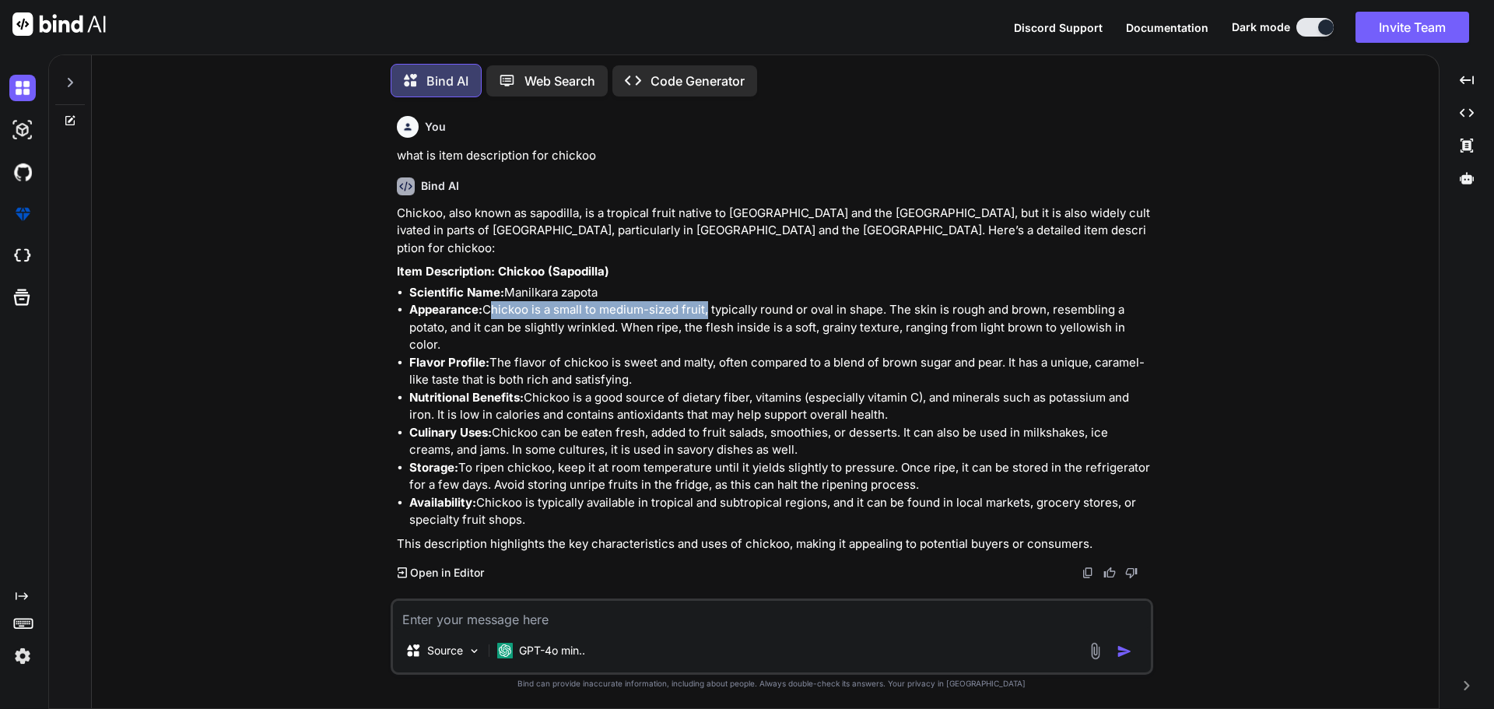
drag, startPoint x: 707, startPoint y: 293, endPoint x: 488, endPoint y: 292, distance: 219.4
click at [488, 301] on li "Appearance: Chickoo is a small to medium-sized fruit, typically round or oval i…" at bounding box center [779, 327] width 741 height 53
copy li "Chickoo is a small to medium-sized fruit"
click at [481, 615] on textarea at bounding box center [772, 615] width 758 height 28
type textarea "x"
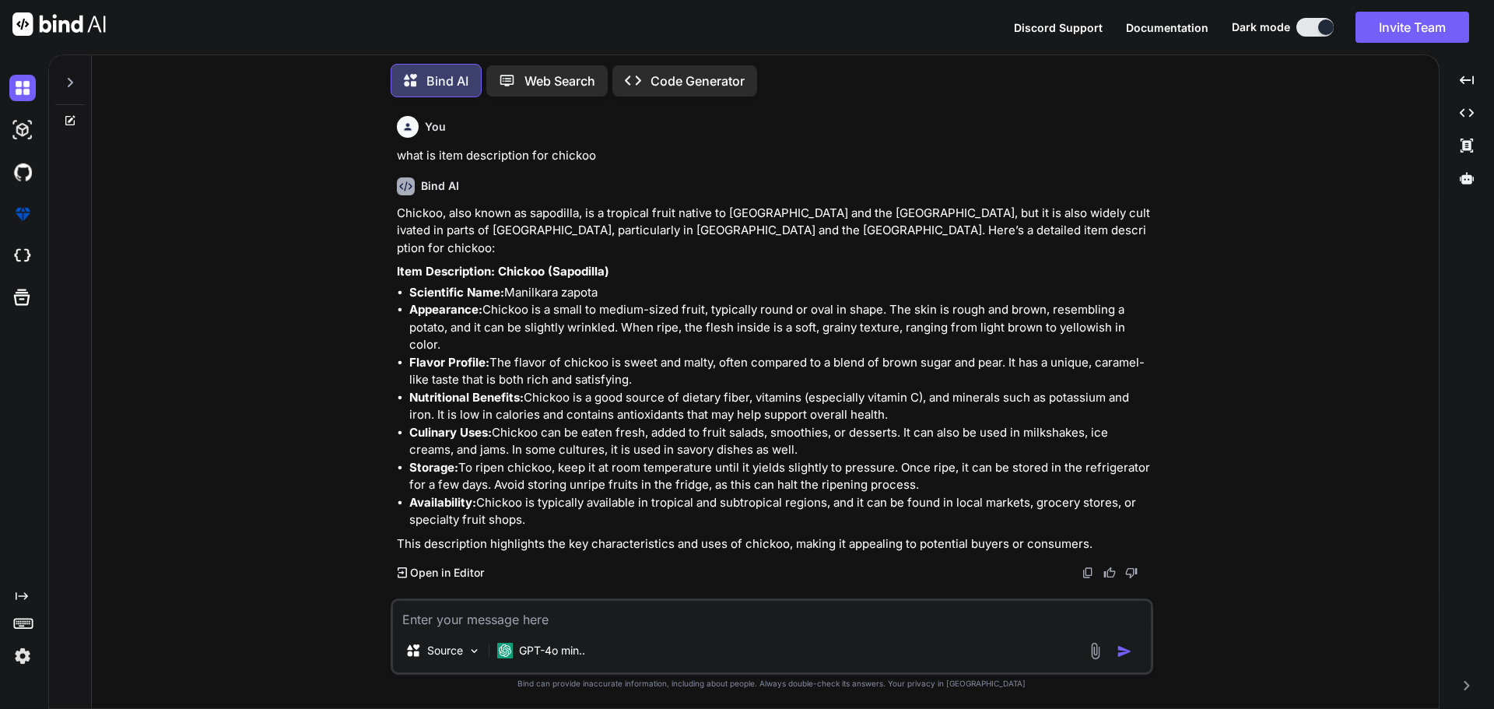
type textarea "c"
type textarea "x"
type textarea "ch"
type textarea "x"
type textarea "chi"
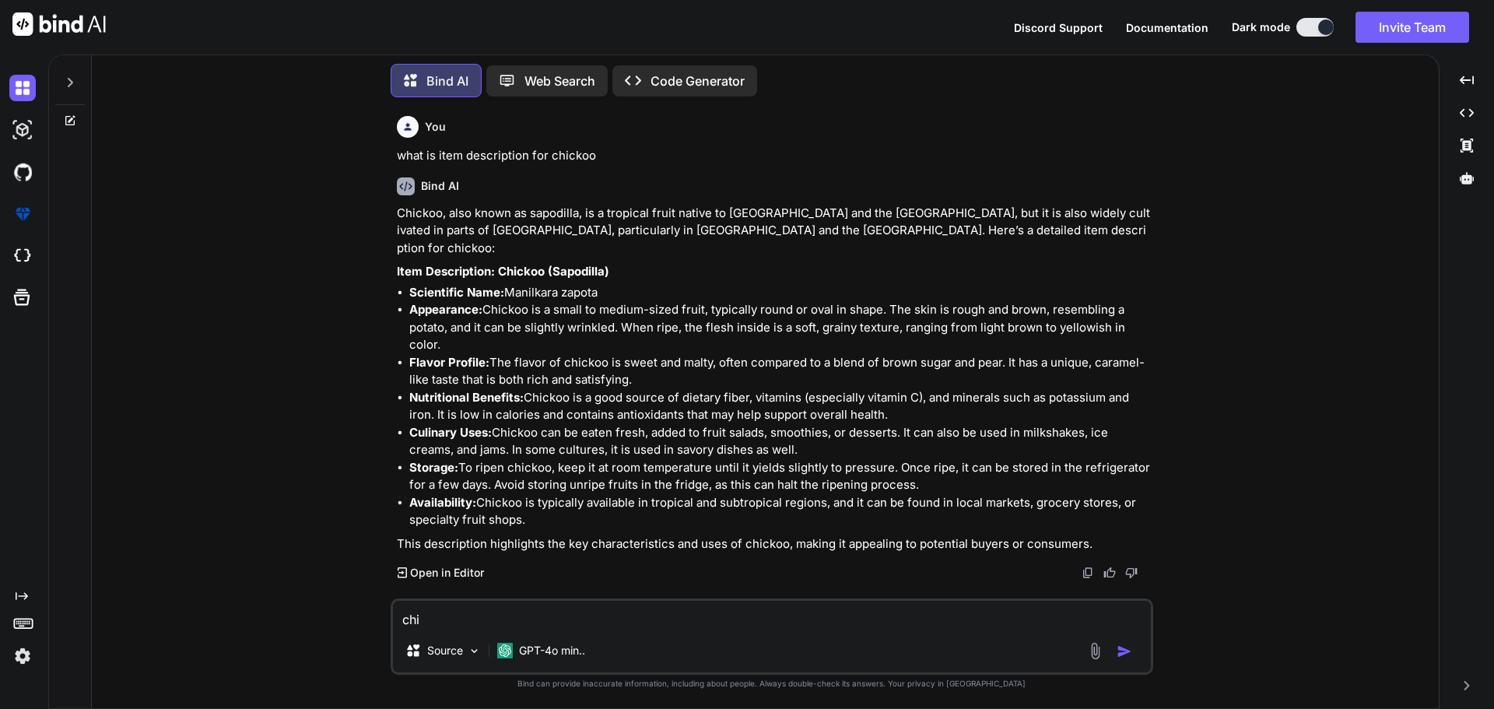
type textarea "x"
type textarea "chic"
type textarea "x"
type textarea "chick"
type textarea "x"
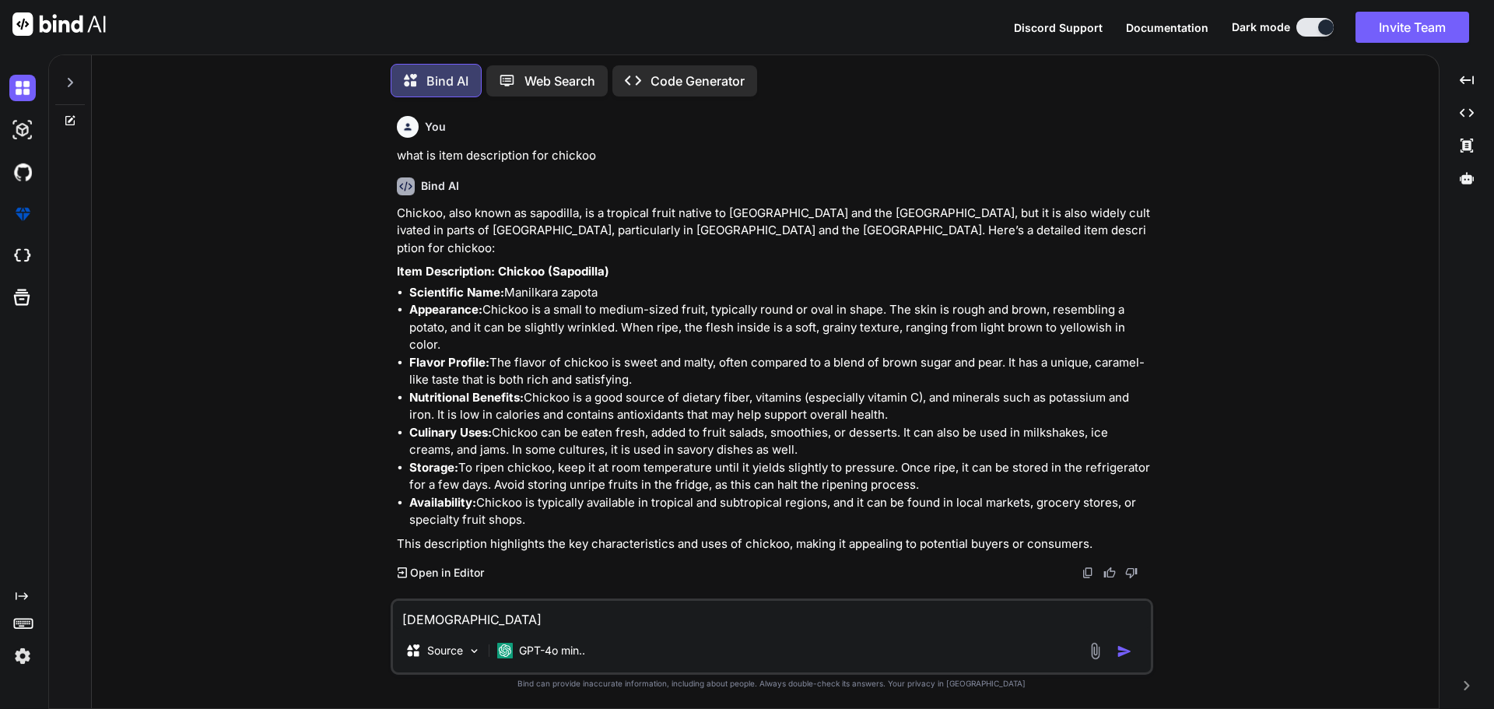
type textarea "chicko"
type textarea "x"
type textarea "chickoo"
type textarea "x"
type textarea "chickoo"
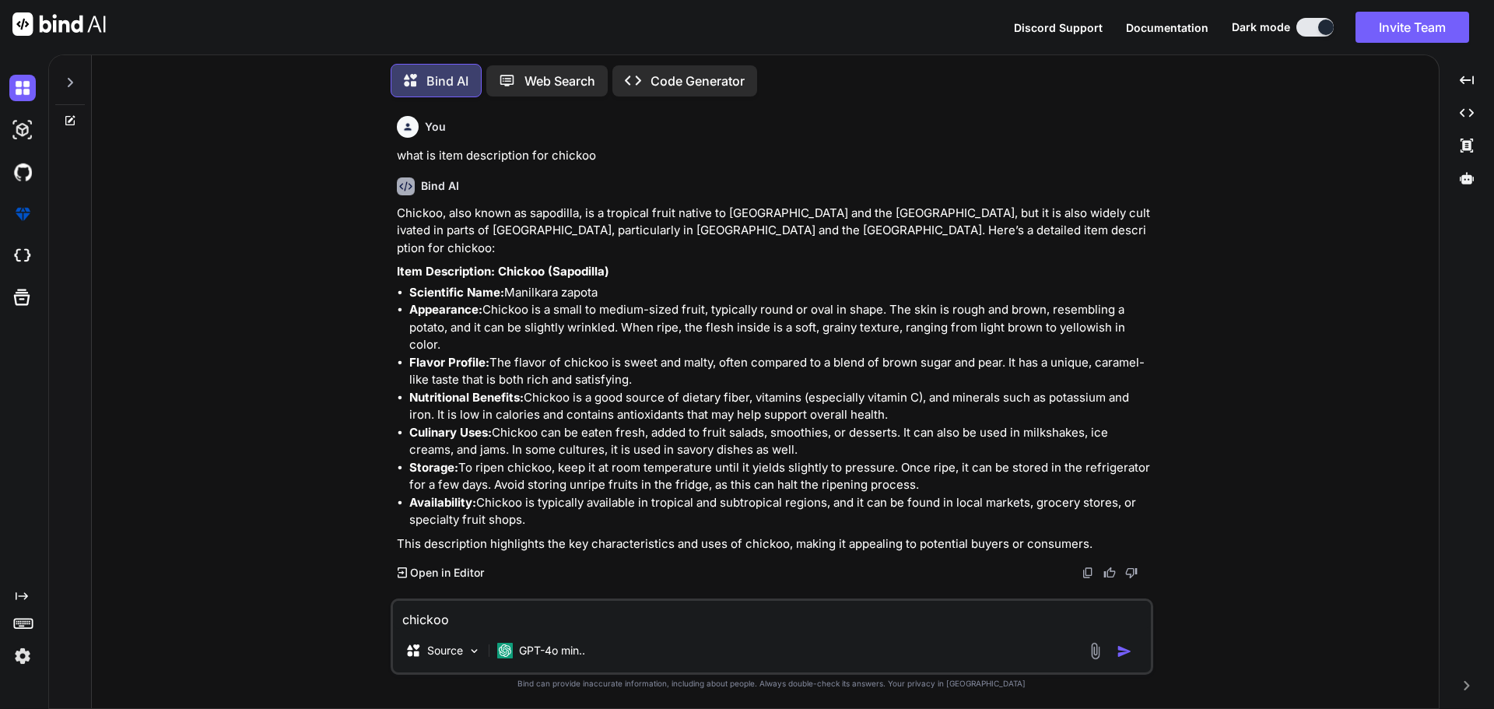
type textarea "x"
type textarea "chickoo d"
type textarea "x"
type textarea "chickoo de"
type textarea "x"
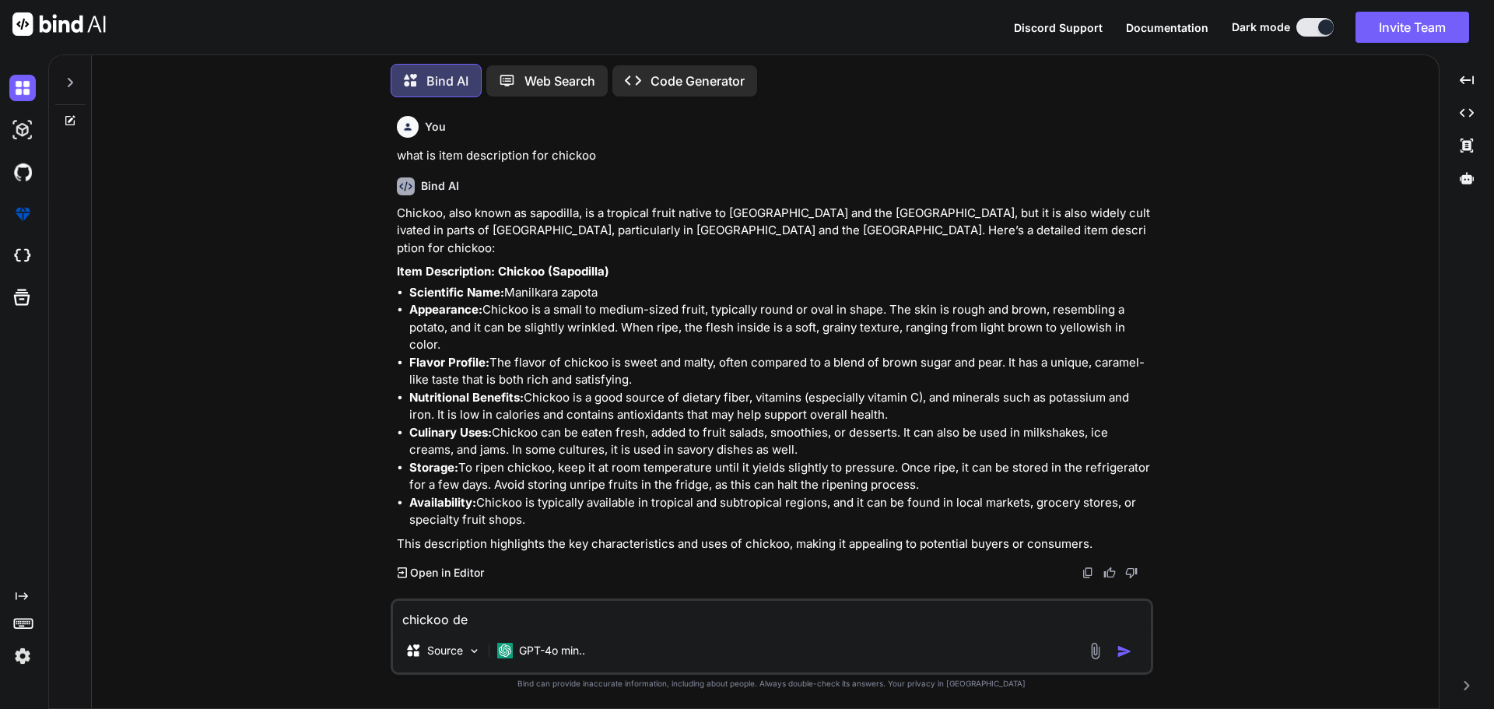
type textarea "chickoo dep"
type textarea "x"
type textarea "chickoo depa"
type textarea "x"
type textarea "chickoo depar"
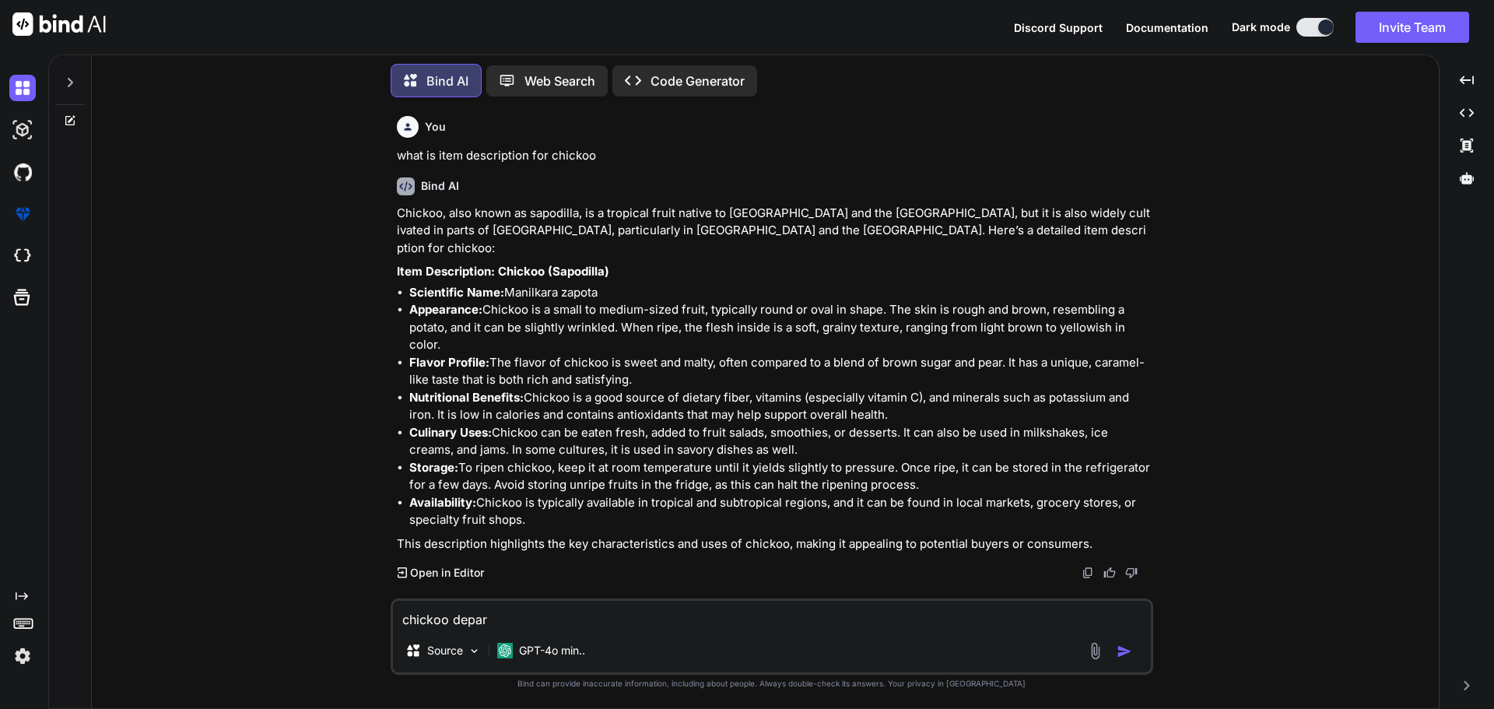
type textarea "x"
type textarea "chickoo depart"
type textarea "x"
type textarea "chickoo departm"
type textarea "x"
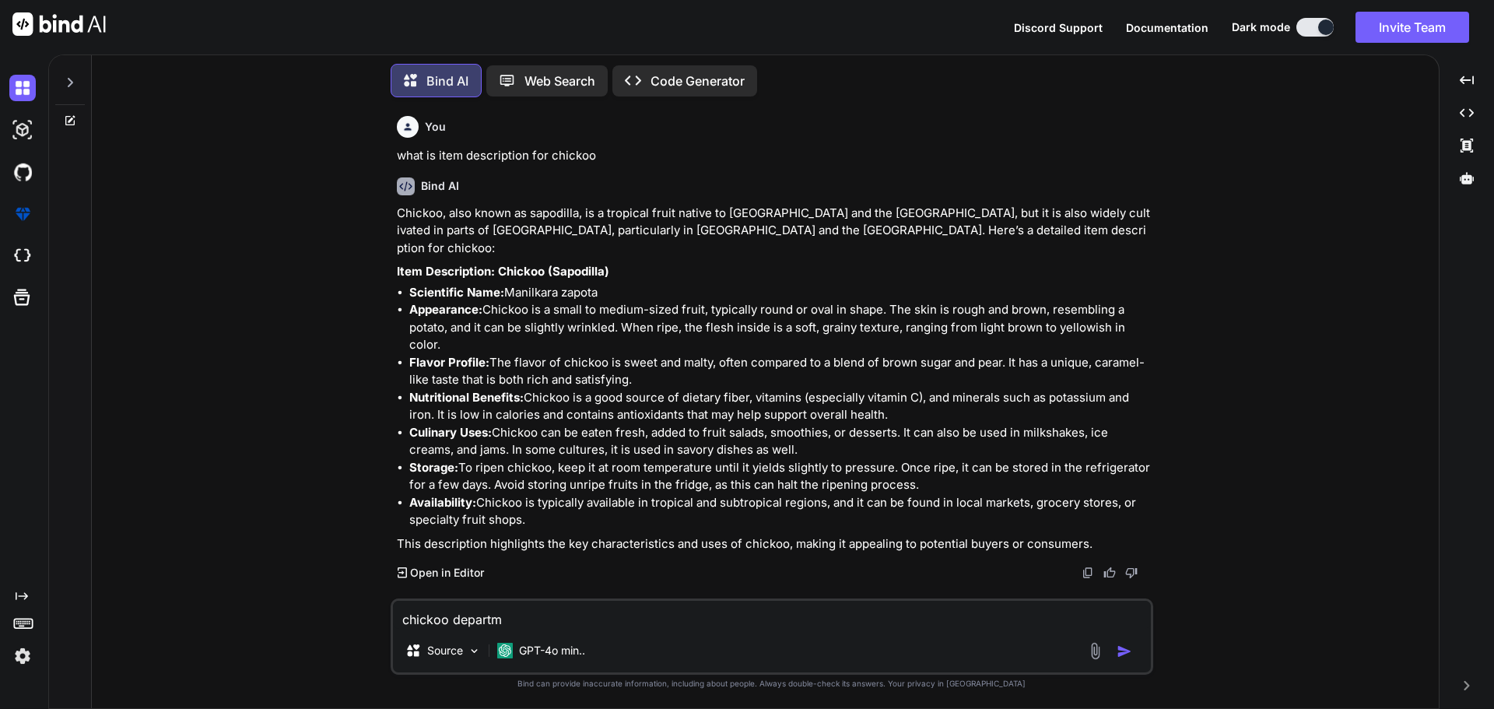
type textarea "chickoo departme"
type textarea "x"
type textarea "chickoo departmen"
type textarea "x"
type textarea "chickoo department"
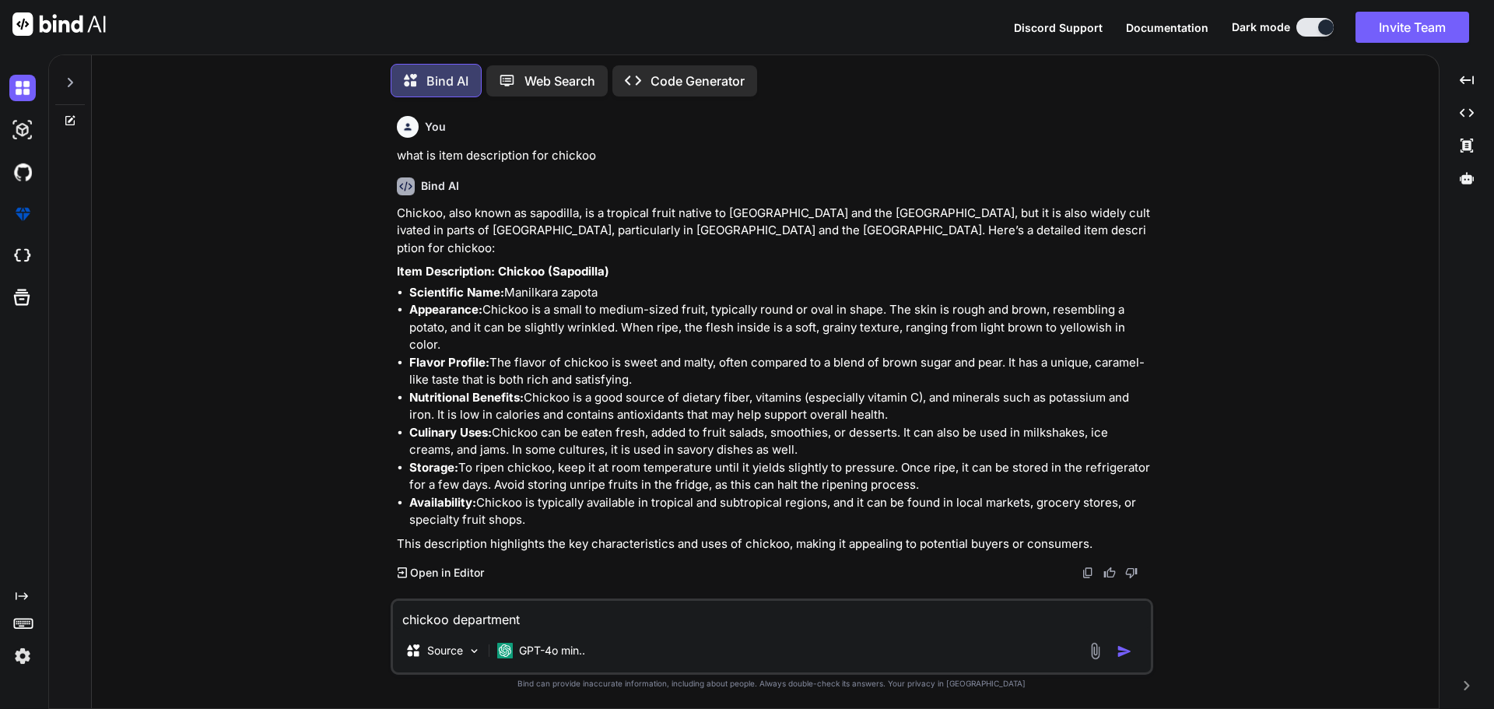
type textarea "x"
type textarea "chickoo department"
type textarea "x"
type textarea "chickoo department a"
type textarea "x"
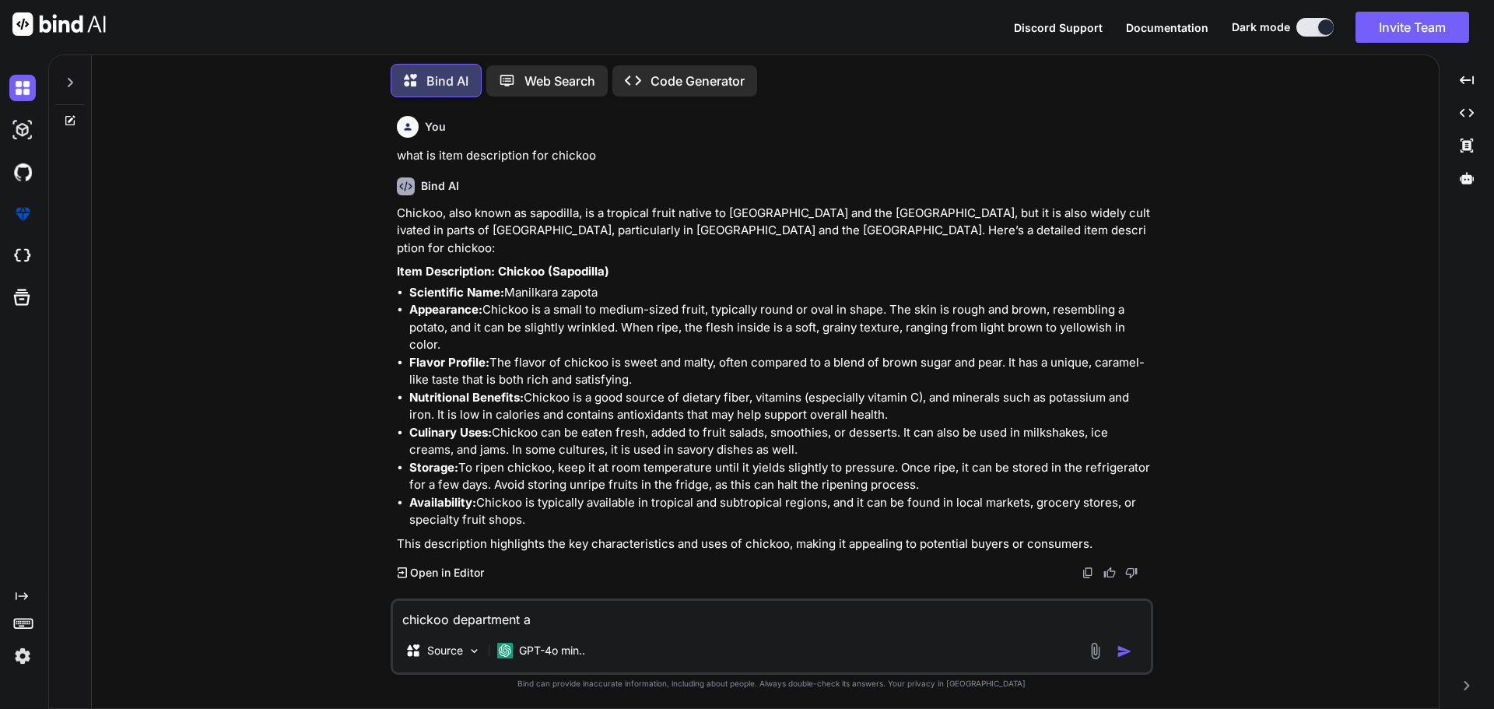
type textarea "chickoo department an"
type textarea "x"
type textarea "chickoo department and"
type textarea "x"
type textarea "chickoo department and"
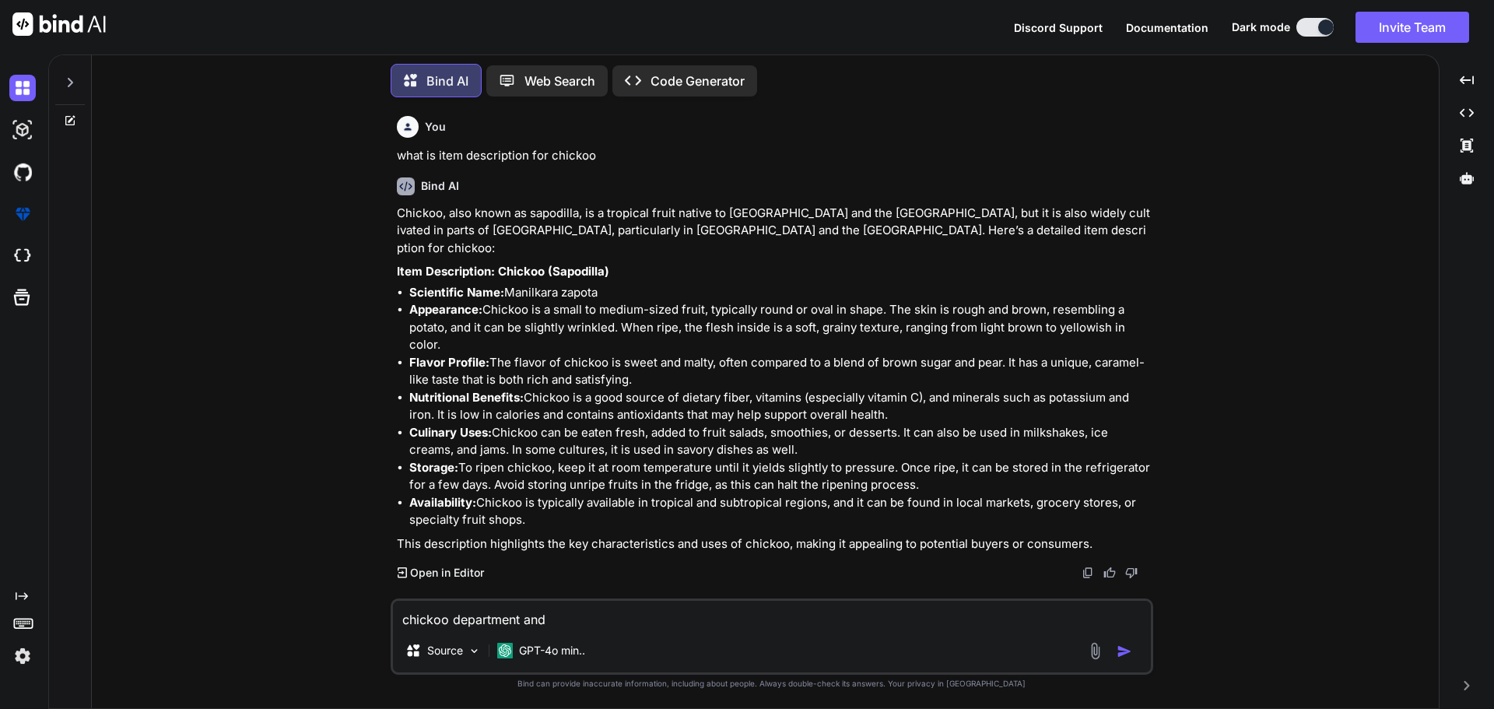
type textarea "x"
type textarea "chickoo department and s"
type textarea "x"
type textarea "chickoo department and su"
type textarea "x"
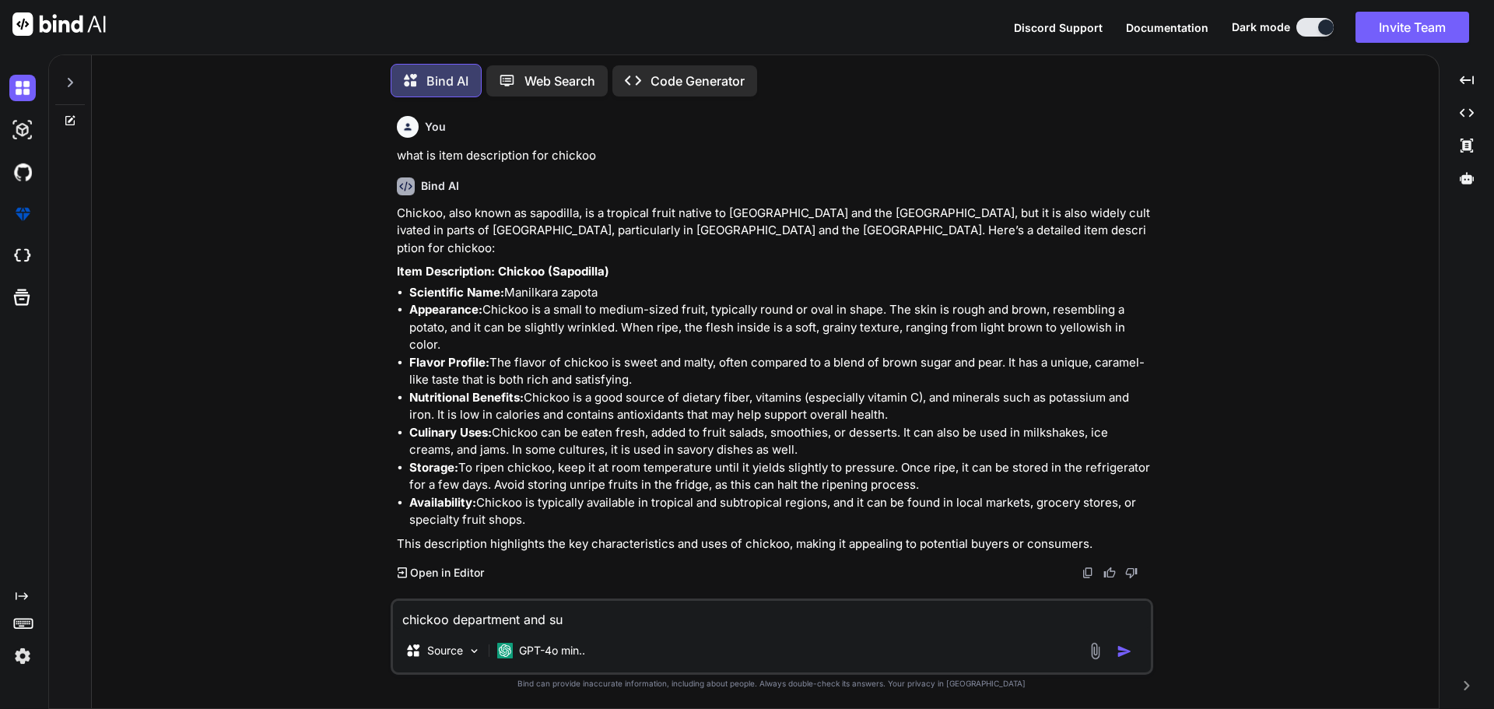
type textarea "chickoo department and sub"
type textarea "x"
type textarea "chickoo department and sub"
type textarea "x"
type textarea "chickoo department and sub d"
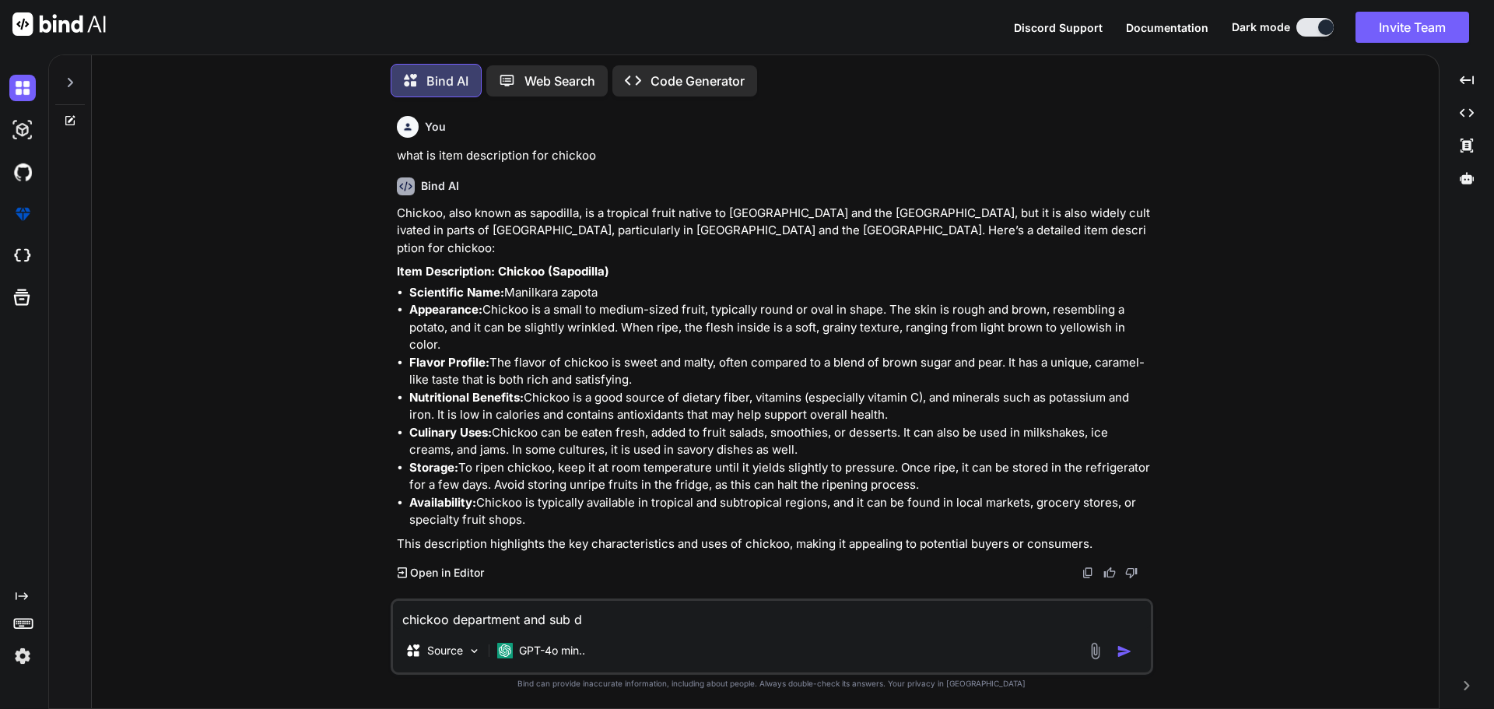
type textarea "x"
type textarea "chickoo department and sub de"
type textarea "x"
type textarea "chickoo department and sub dep"
type textarea "x"
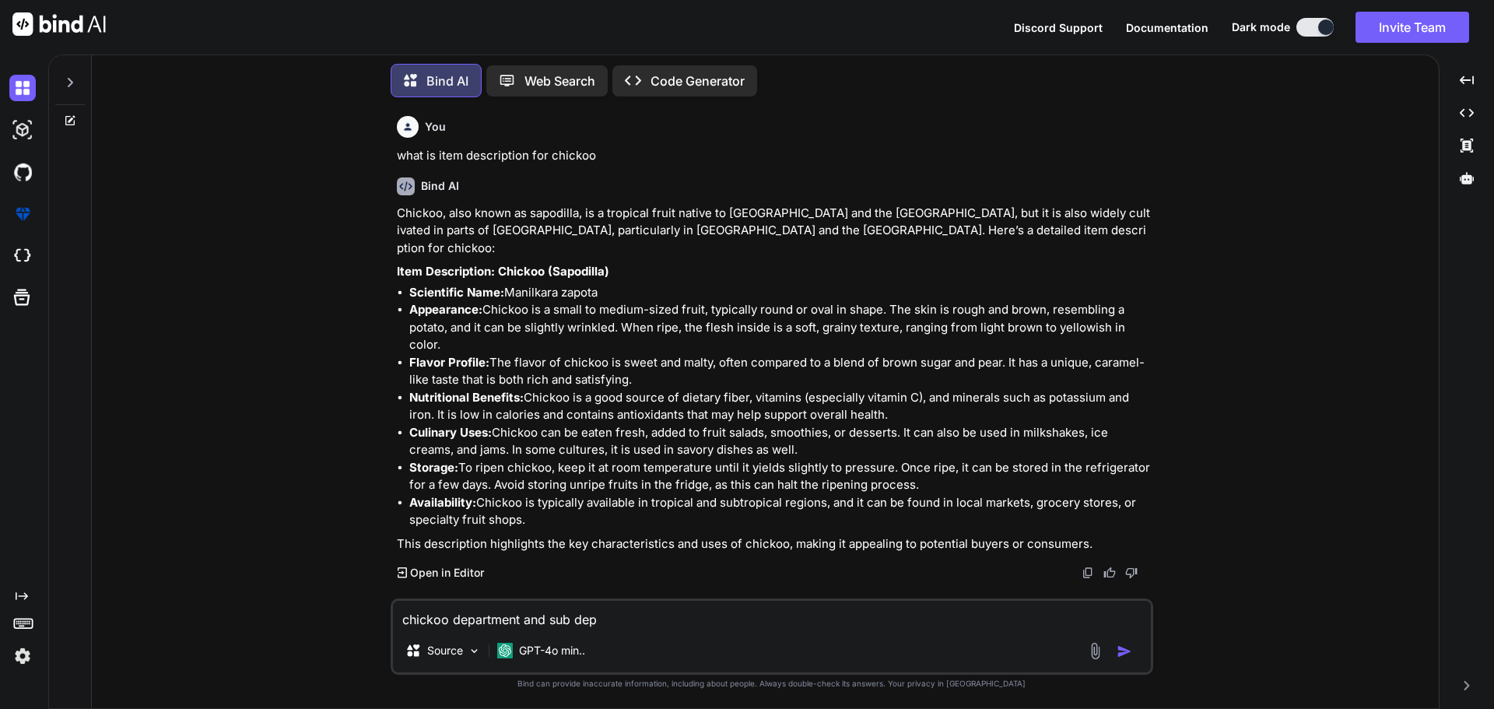
type textarea "chickoo department and sub depa"
type textarea "x"
type textarea "chickoo department and sub depar"
type textarea "x"
type textarea "chickoo department and sub depart"
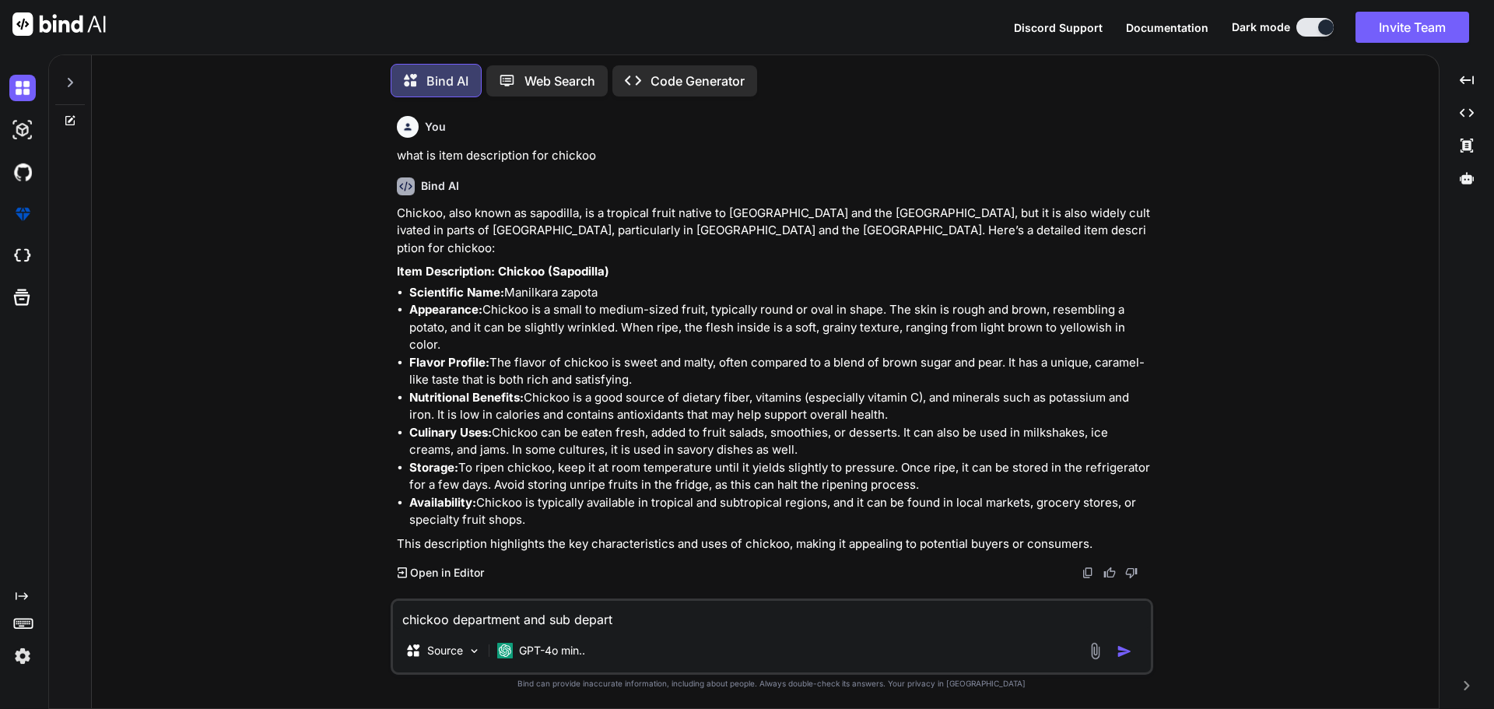
type textarea "x"
type textarea "chickoo department and sub departm"
type textarea "x"
type textarea "chickoo department and sub departme"
type textarea "x"
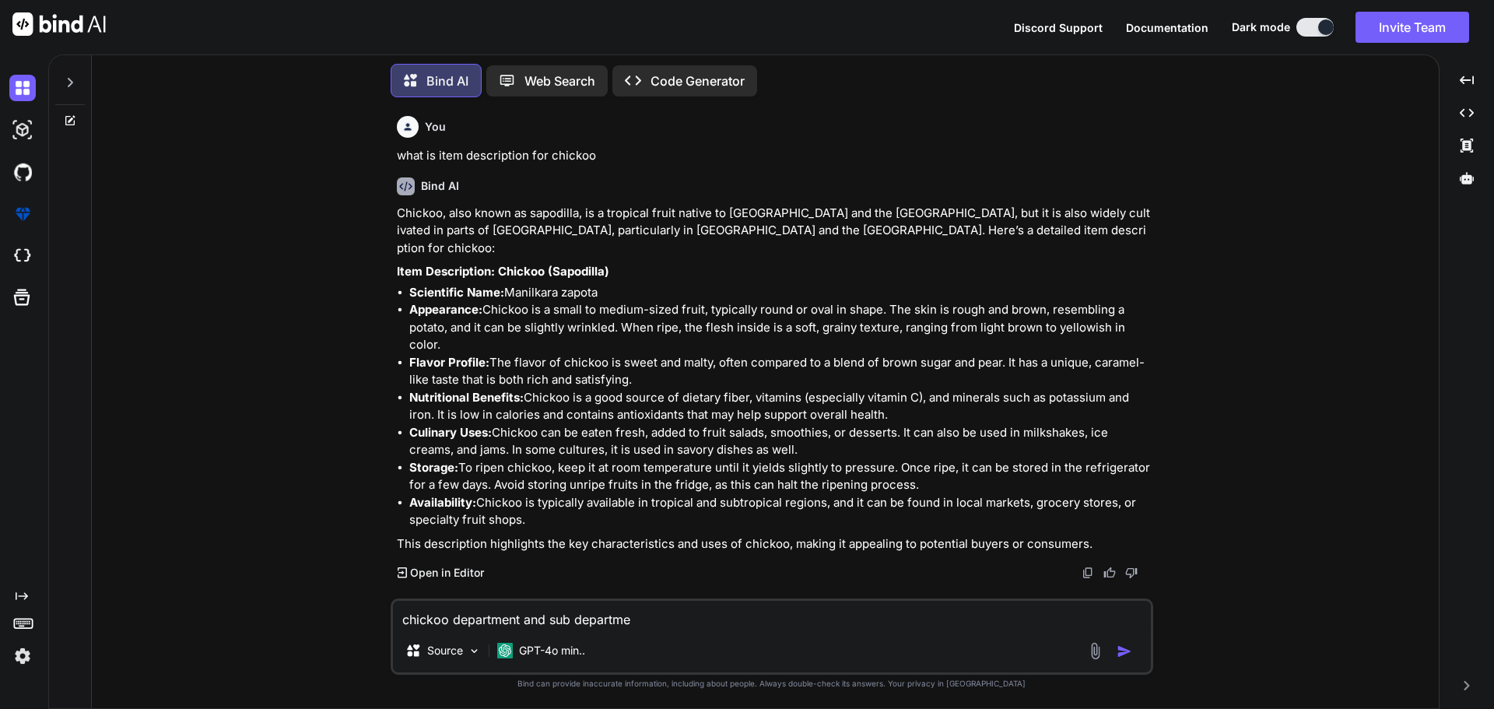
type textarea "chickoo department and sub departmen"
type textarea "x"
type textarea "chickoo department and sub department"
type textarea "x"
type textarea "chickoo department and sub department"
